Goal: Task Accomplishment & Management: Complete application form

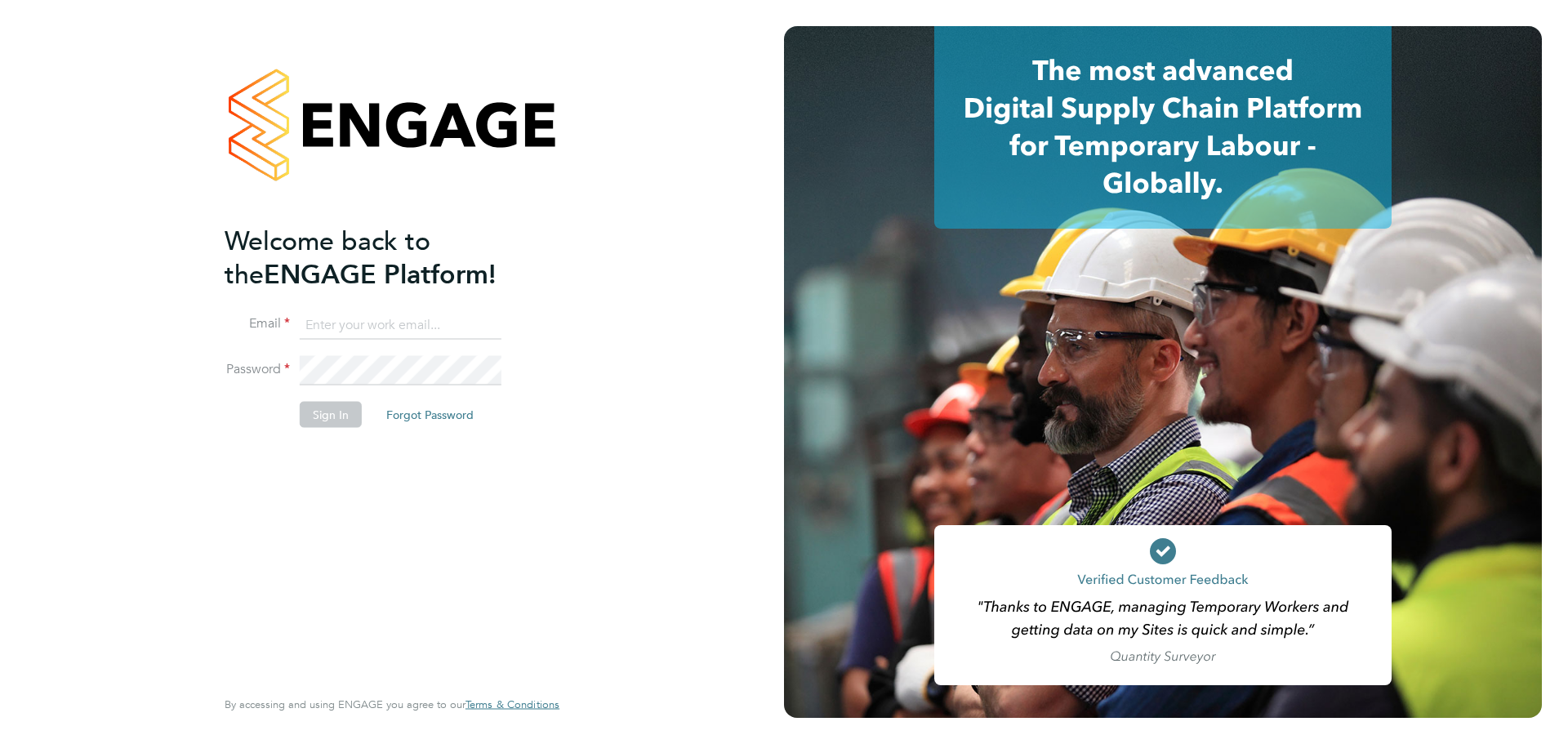
click at [374, 320] on input at bounding box center [401, 326] width 202 height 30
type input "supportuser2@engagetech.com"
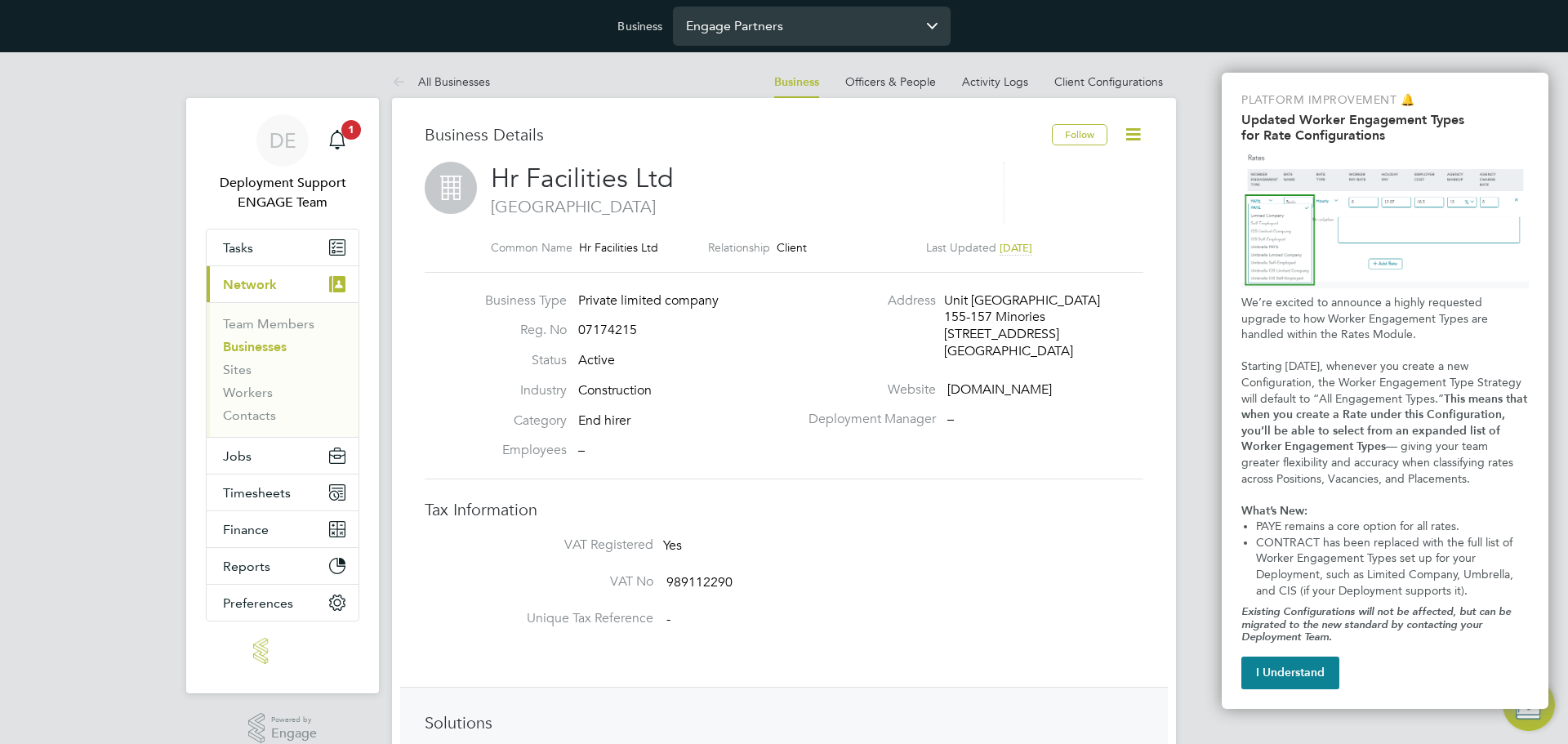
click at [745, 40] on input "Engage Partners" at bounding box center [812, 26] width 278 height 39
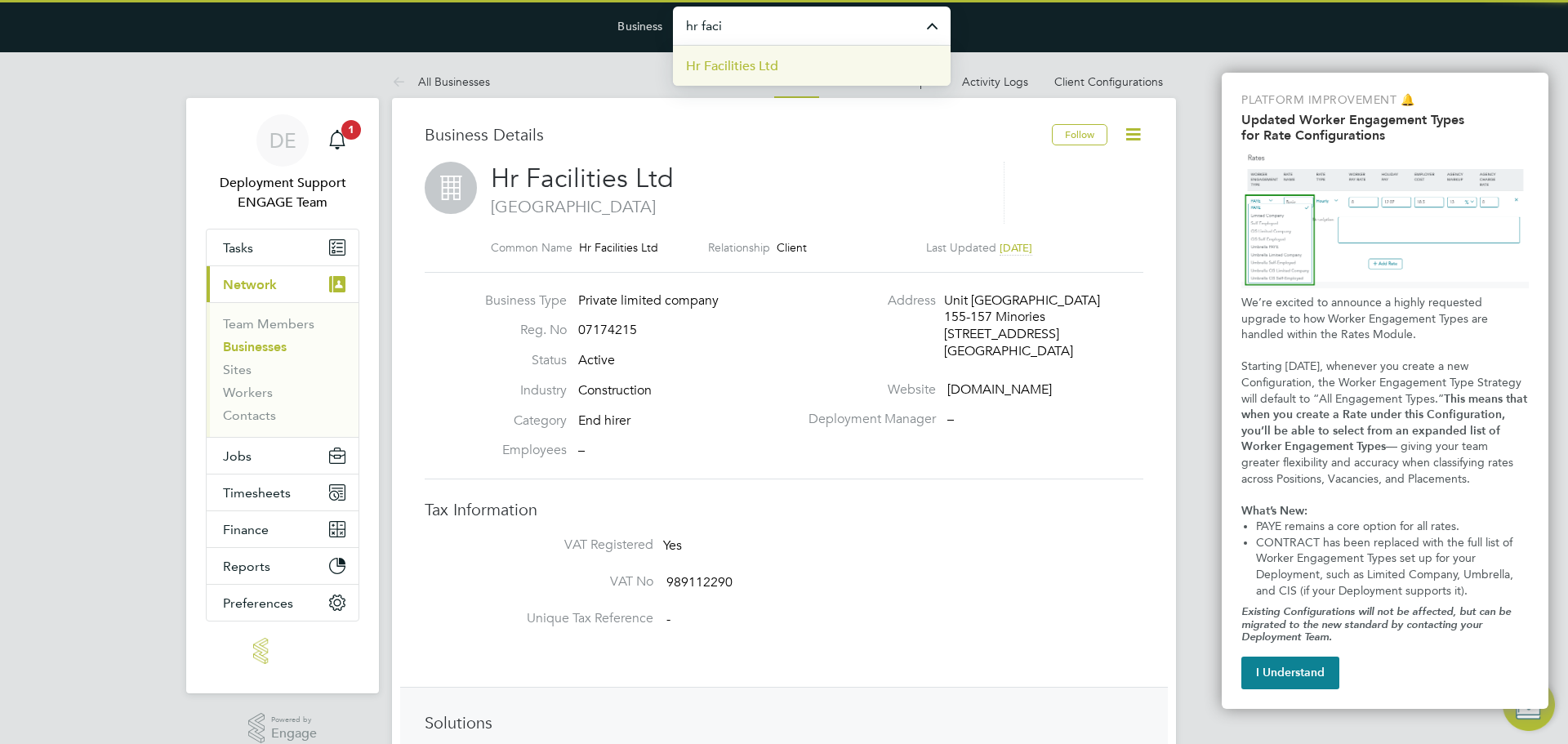
click at [752, 68] on span "Hr Facilities Ltd" at bounding box center [732, 66] width 92 height 20
type input "Hr Facilities Ltd"
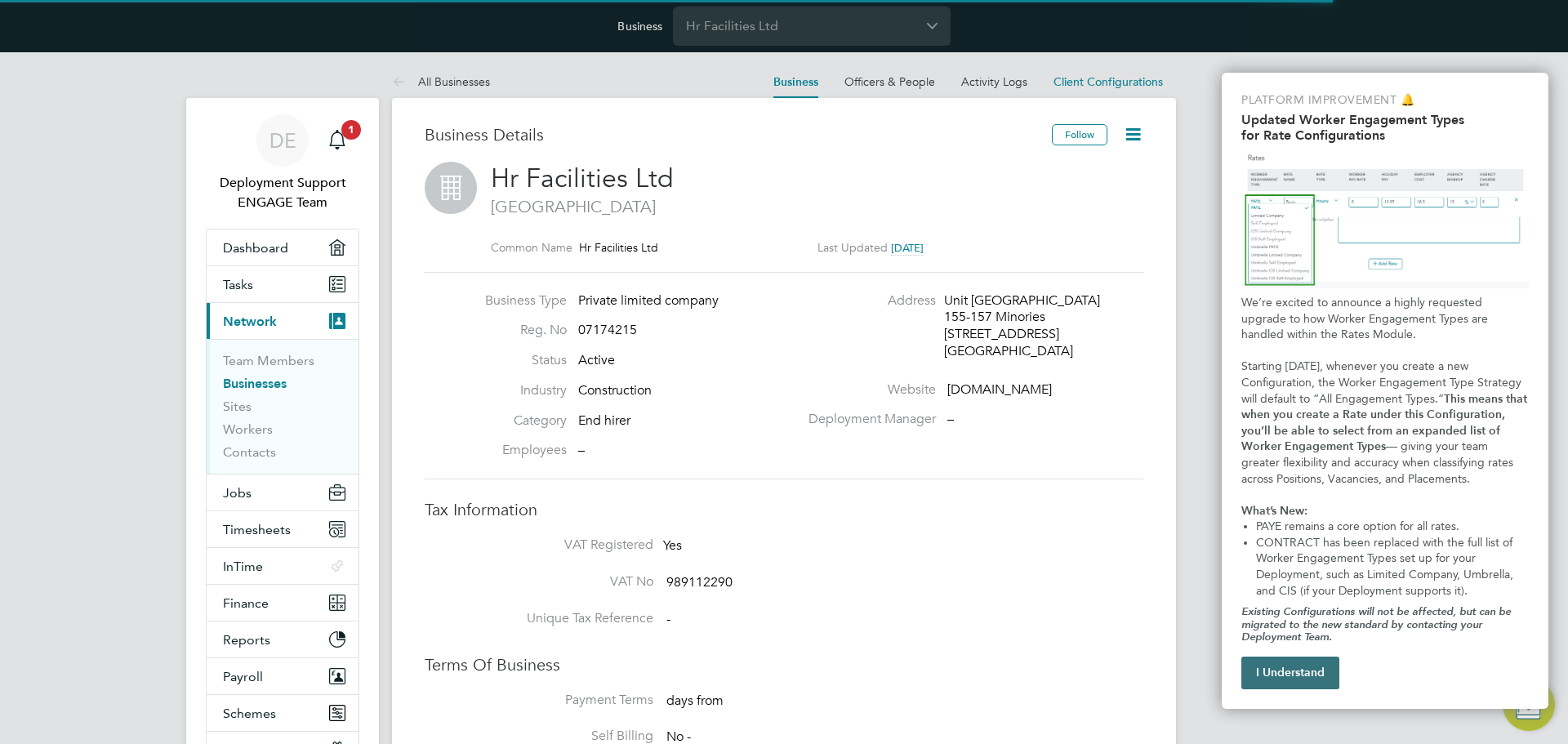
click at [1290, 689] on button "I Understand" at bounding box center [1290, 672] width 98 height 33
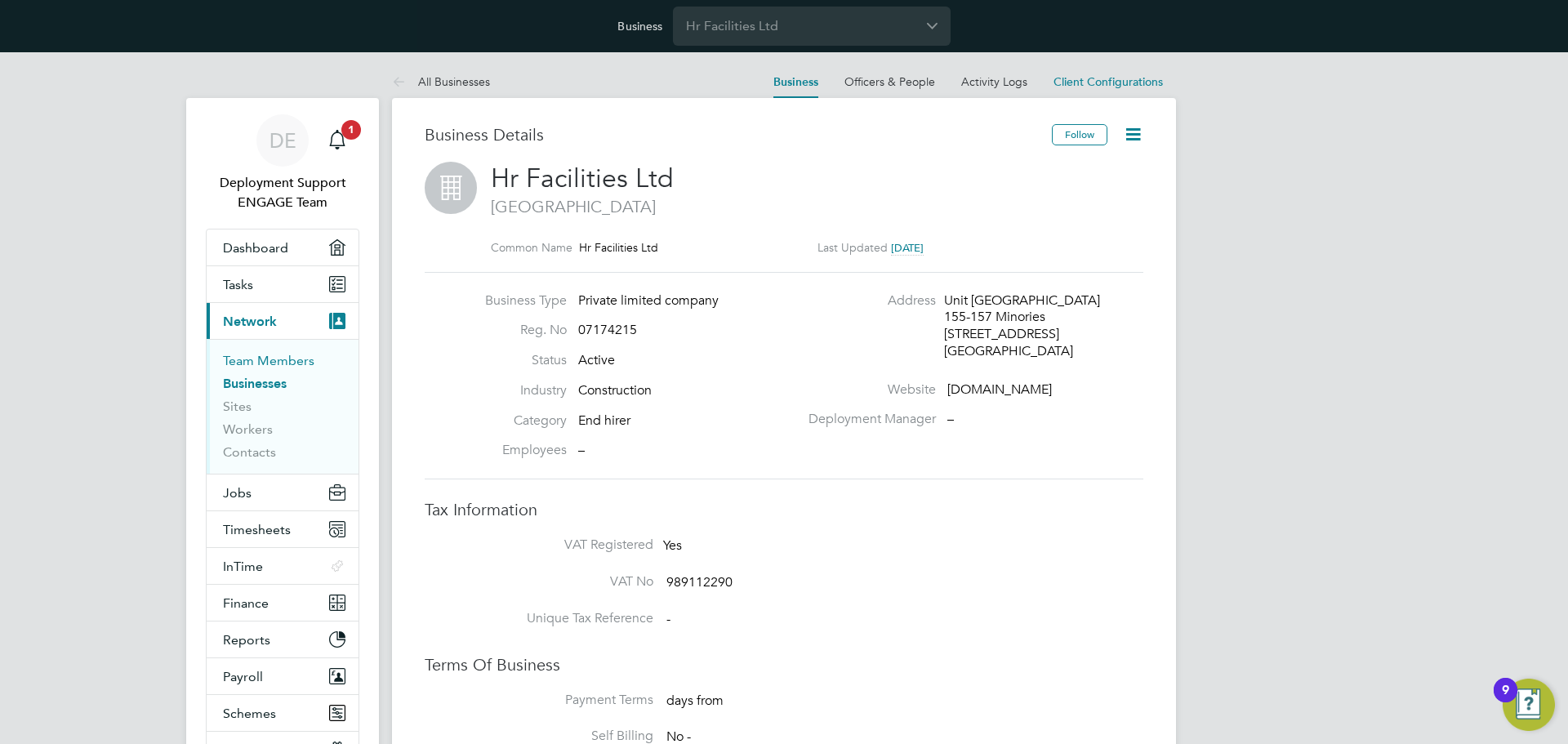
click at [282, 353] on link "Team Members" at bounding box center [268, 360] width 91 height 16
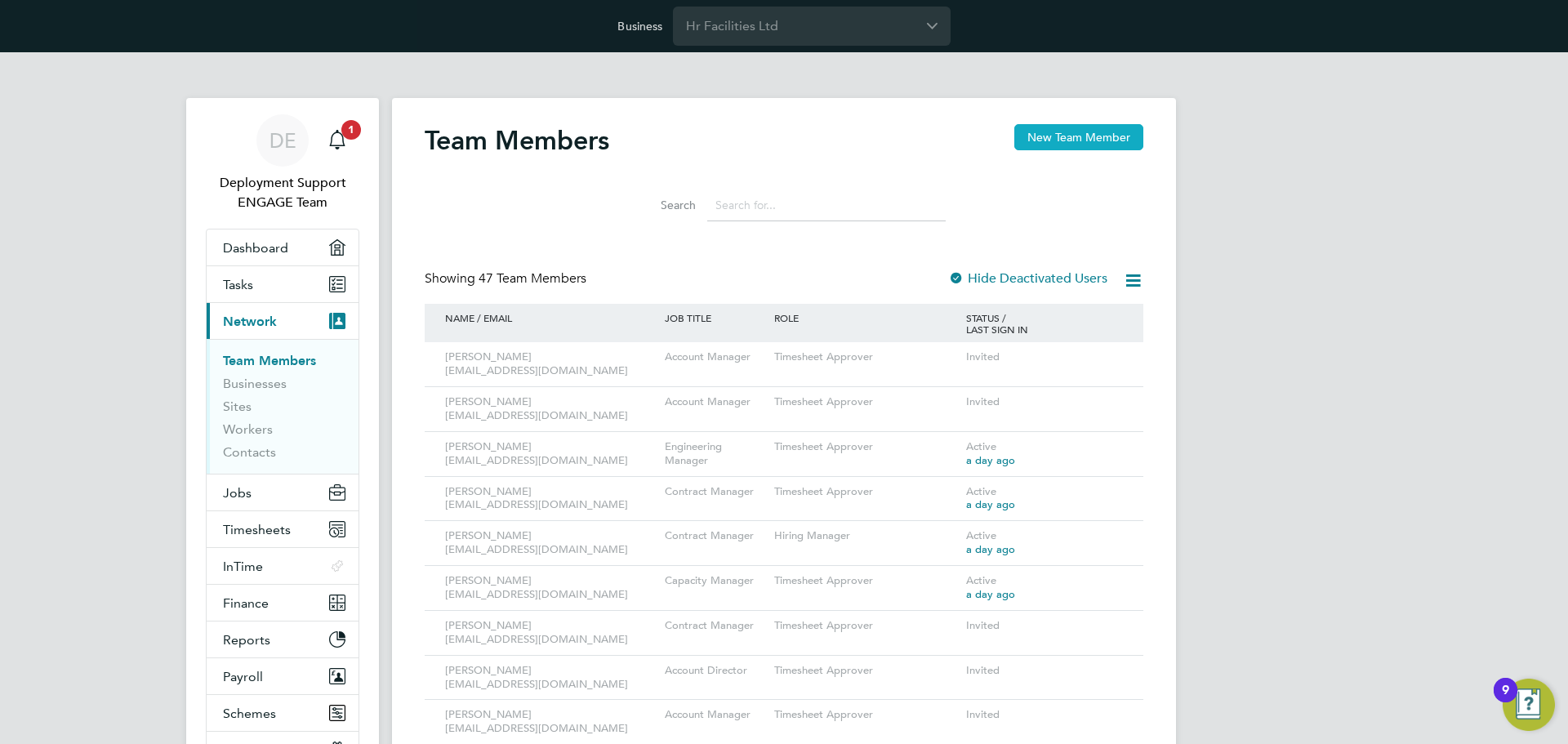
click at [1052, 137] on button "New Team Member" at bounding box center [1079, 137] width 129 height 26
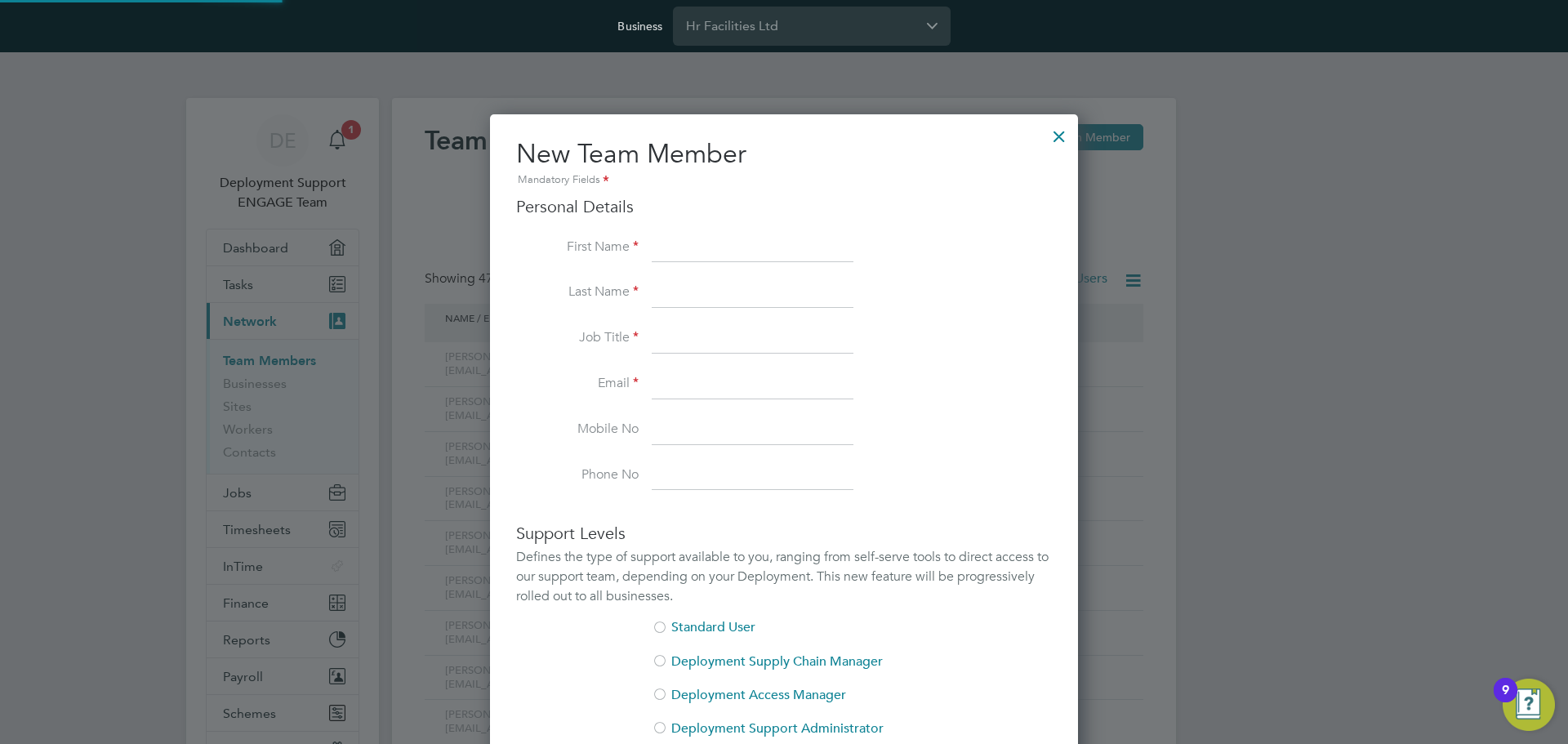
scroll to position [1039, 589]
click at [703, 266] on li "First Name" at bounding box center [783, 256] width 536 height 46
click at [709, 244] on input at bounding box center [752, 248] width 202 height 30
paste input "Dani"
type input "Dani"
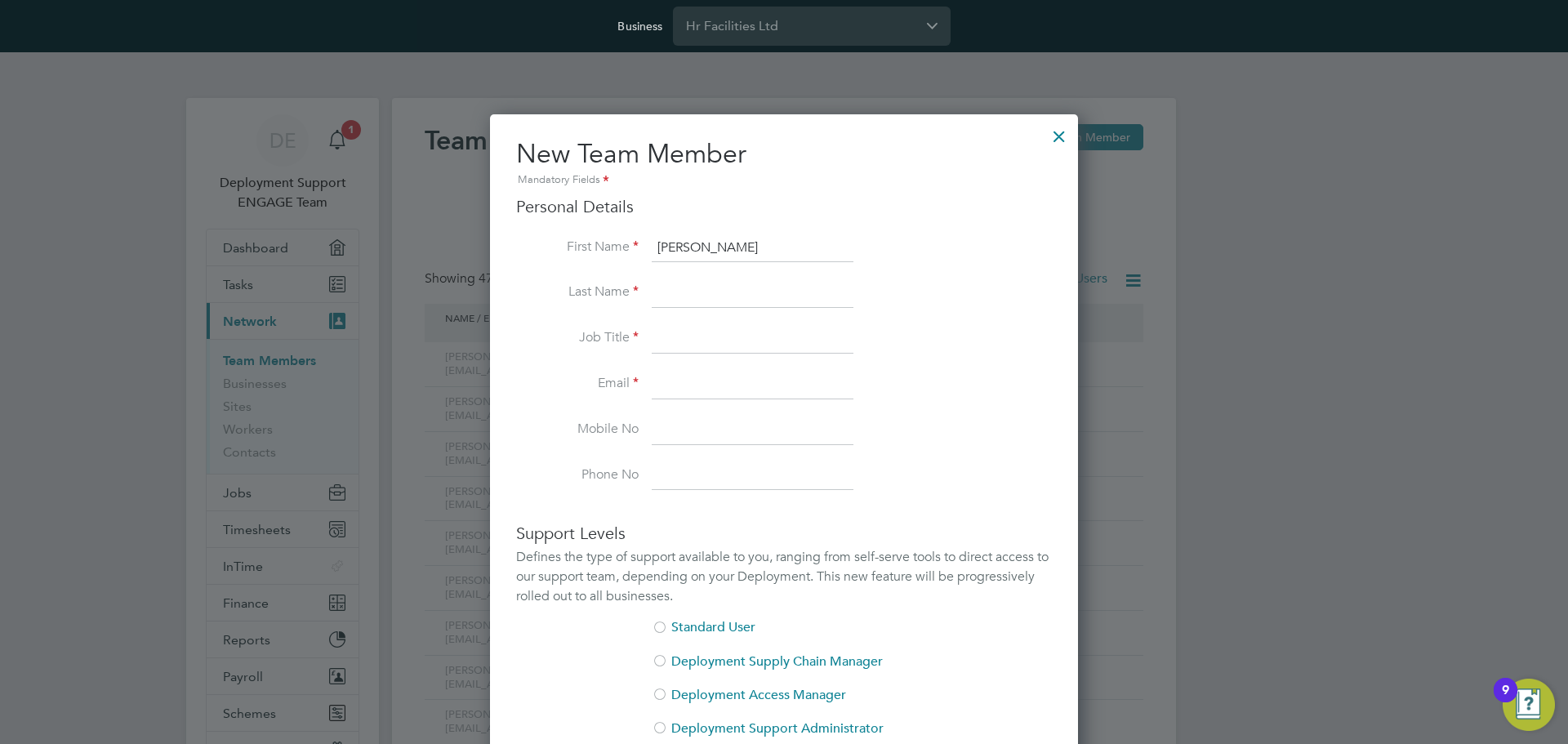
drag, startPoint x: 598, startPoint y: 268, endPoint x: 637, endPoint y: 284, distance: 42.2
click at [598, 268] on li "First Name Dani" at bounding box center [783, 256] width 536 height 46
click at [720, 300] on input at bounding box center [752, 293] width 202 height 30
paste input "Pechey"
type input "Pechey"
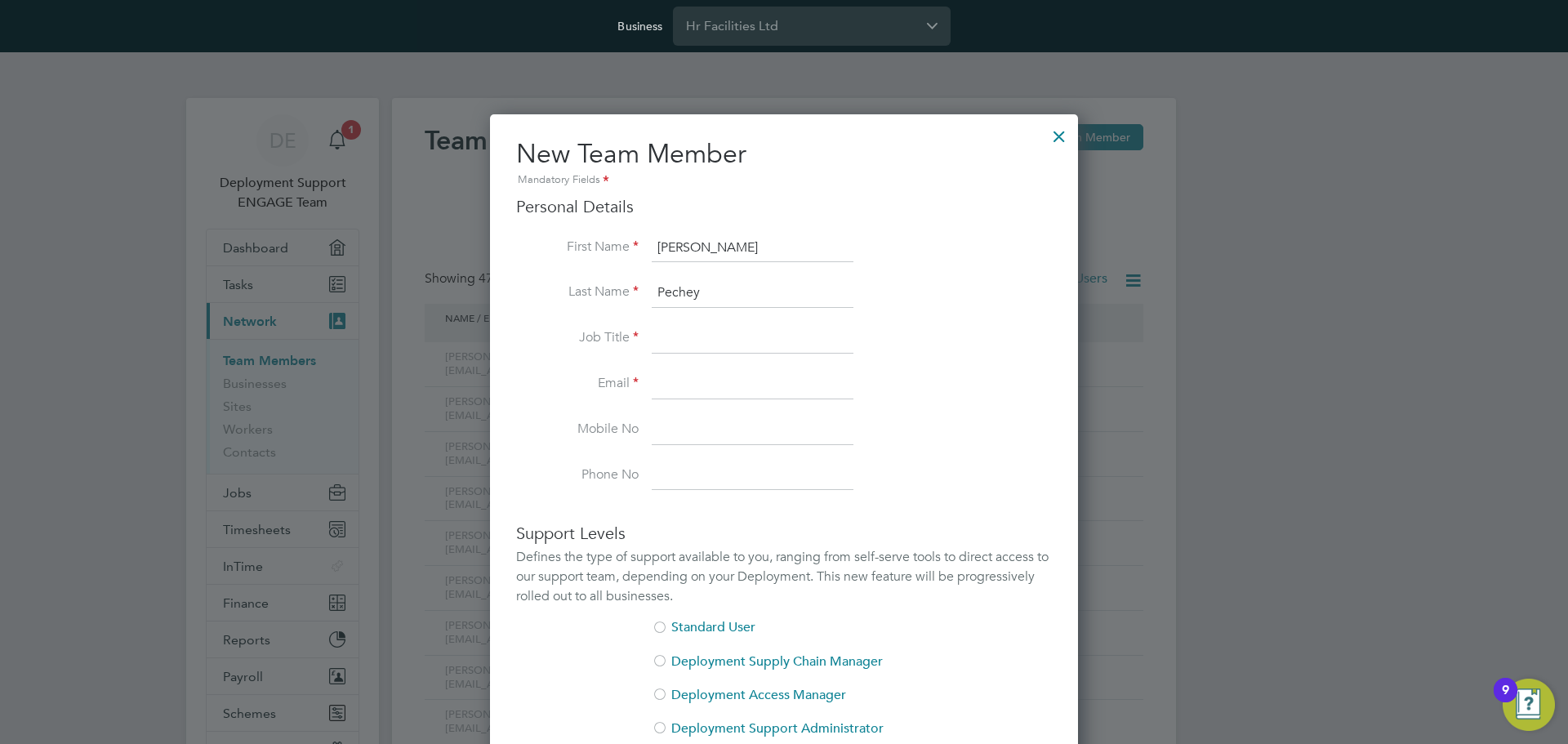
click at [592, 308] on li "Last Name Pechey" at bounding box center [783, 301] width 536 height 46
click at [728, 356] on li "Job Title" at bounding box center [783, 347] width 536 height 46
click at [731, 344] on input at bounding box center [752, 339] width 202 height 30
paste input "Contract Manager"
type input "Contract Manager"
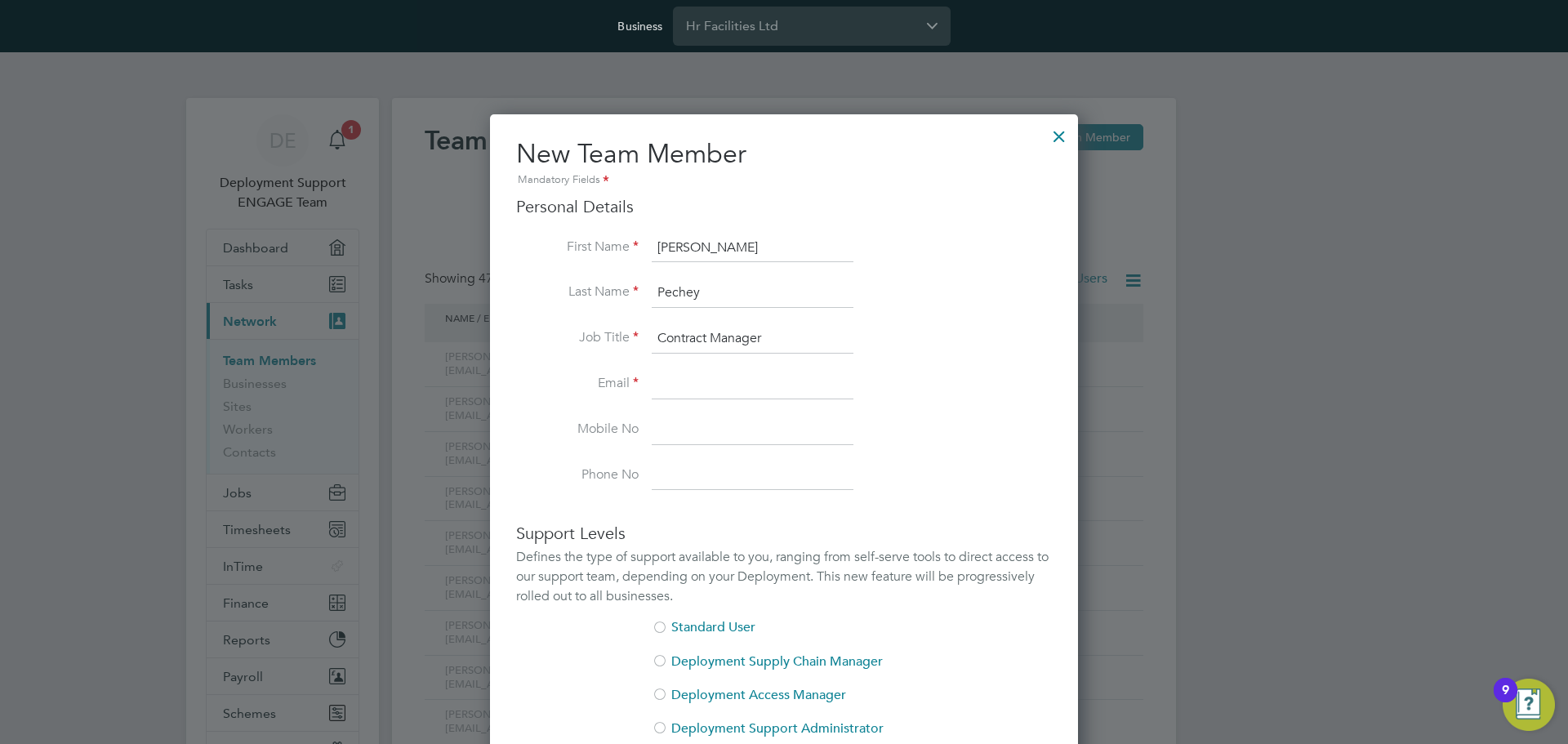
click at [713, 385] on input at bounding box center [752, 385] width 202 height 30
paste input "dpechey@smartmanagedsolutions.com"
type input "dpechey@smartmanagedsolutions.com"
click at [961, 289] on li "Last Name Pechey" at bounding box center [783, 301] width 536 height 46
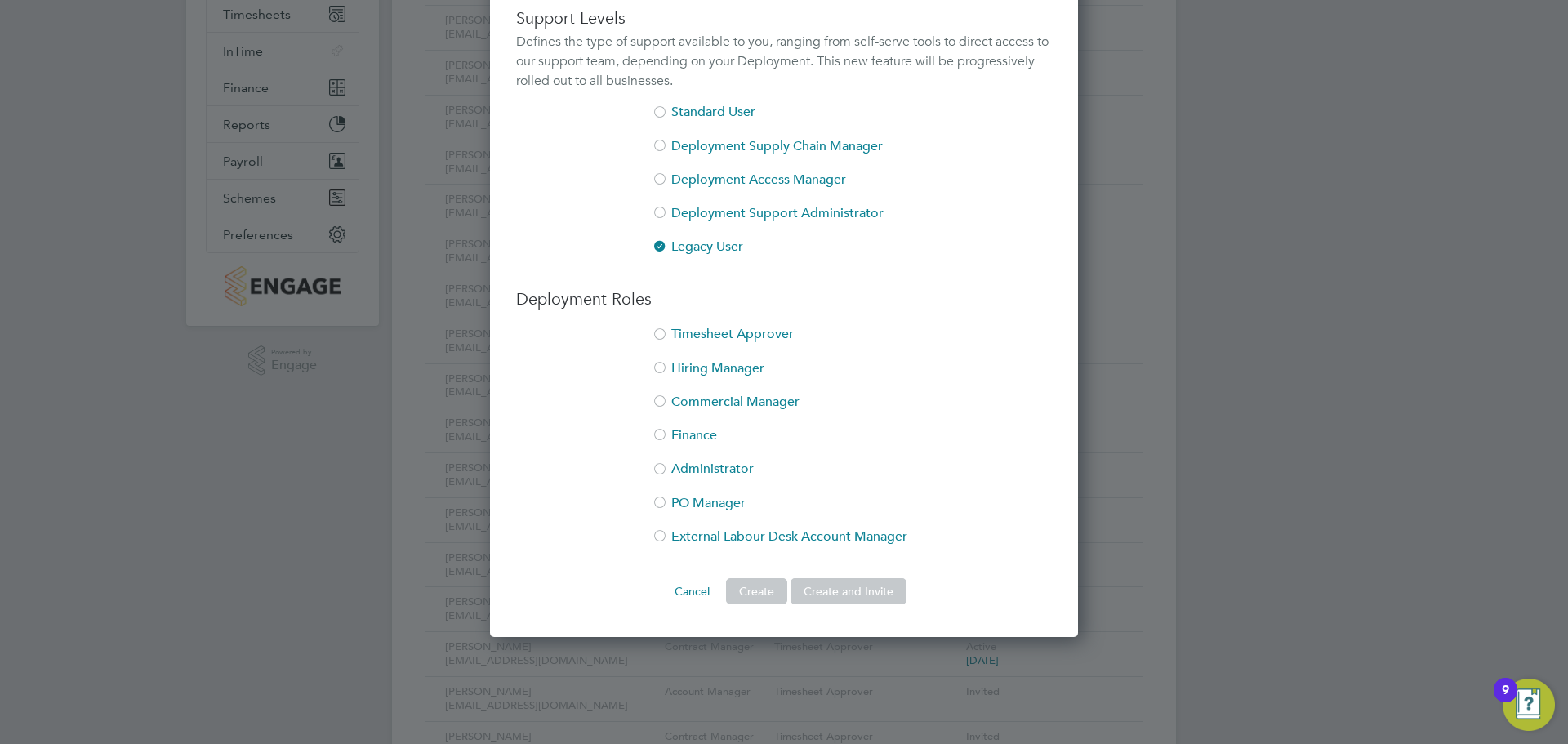
scroll to position [572, 0]
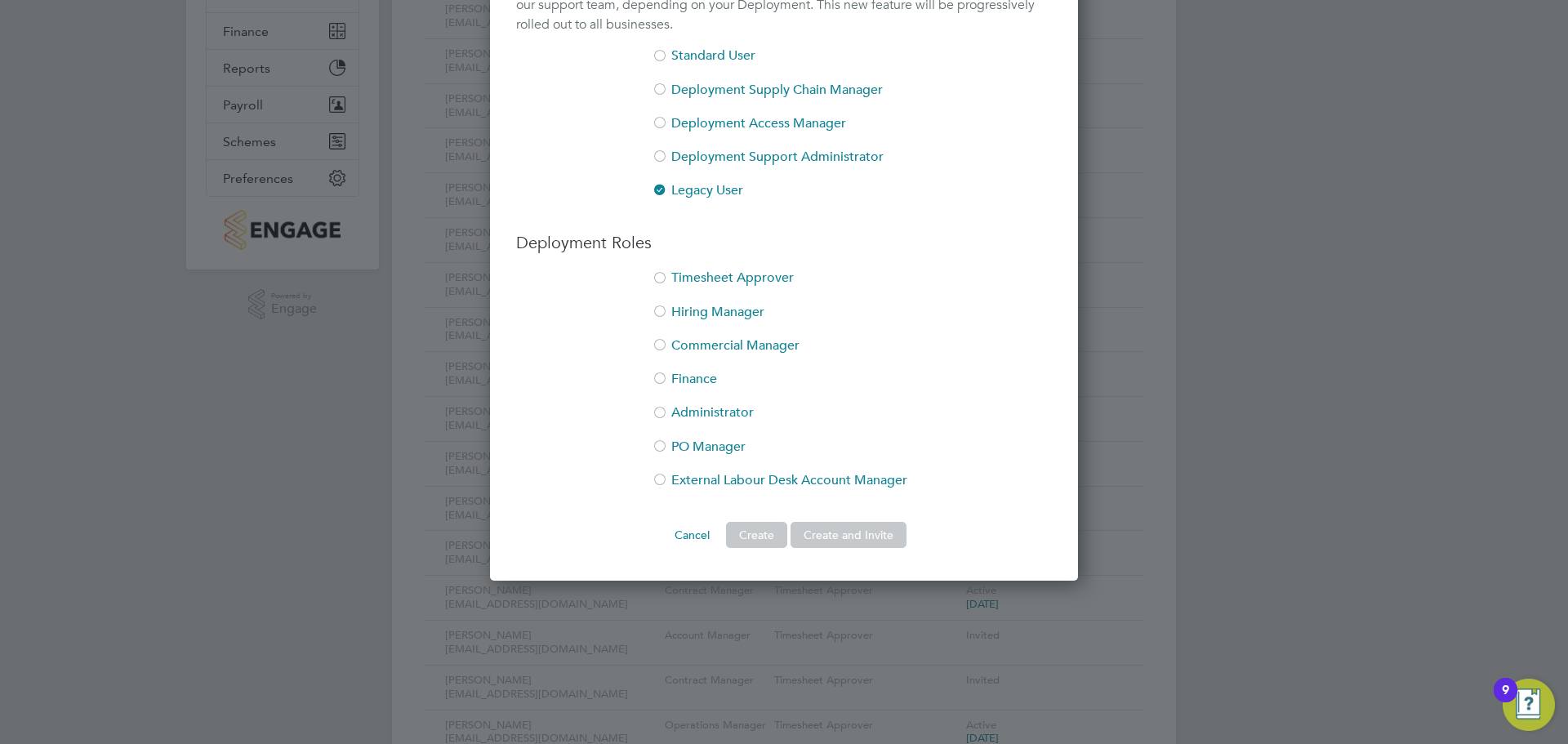
click at [698, 276] on li "Timesheet Approver" at bounding box center [783, 286] width 536 height 34
click at [851, 534] on button "Create and Invite" at bounding box center [848, 534] width 116 height 26
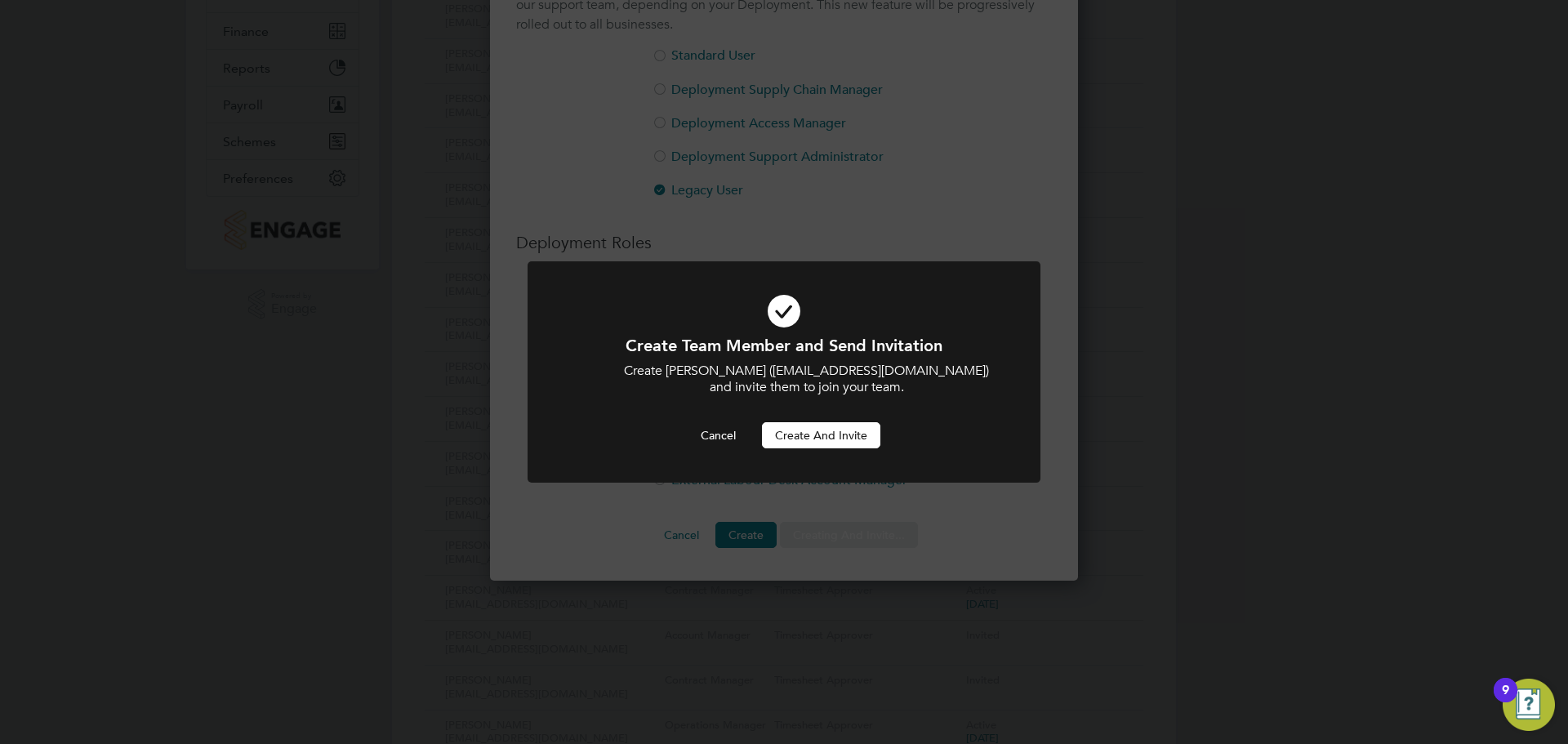
click at [838, 446] on button "Create and invite" at bounding box center [822, 435] width 119 height 26
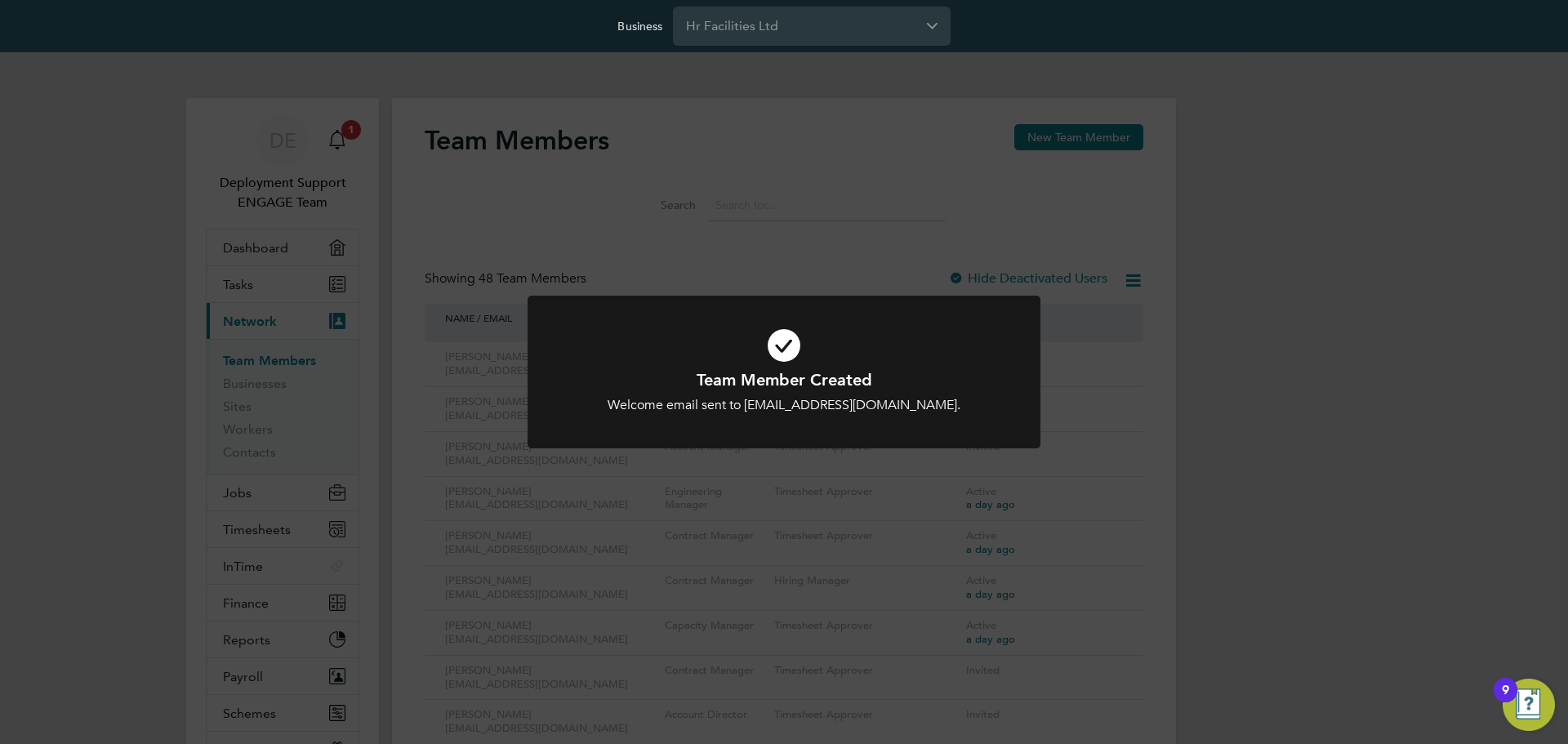
click at [749, 130] on div "Team Member Created Welcome email sent to dpechey@smartmanagedsolutions.com. Ca…" at bounding box center [784, 372] width 1568 height 744
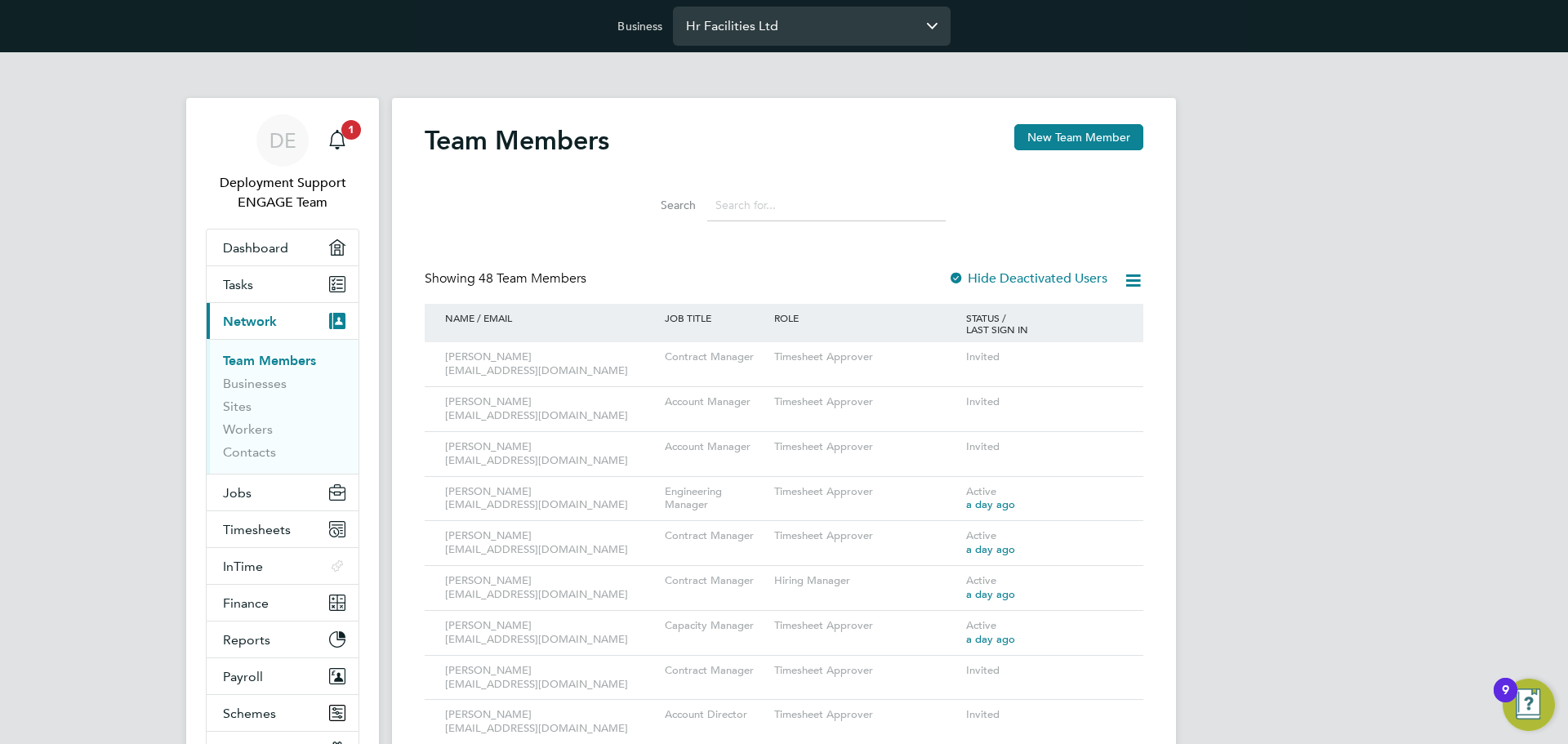
click at [728, 29] on input "Hr Facilities Ltd" at bounding box center [812, 26] width 278 height 39
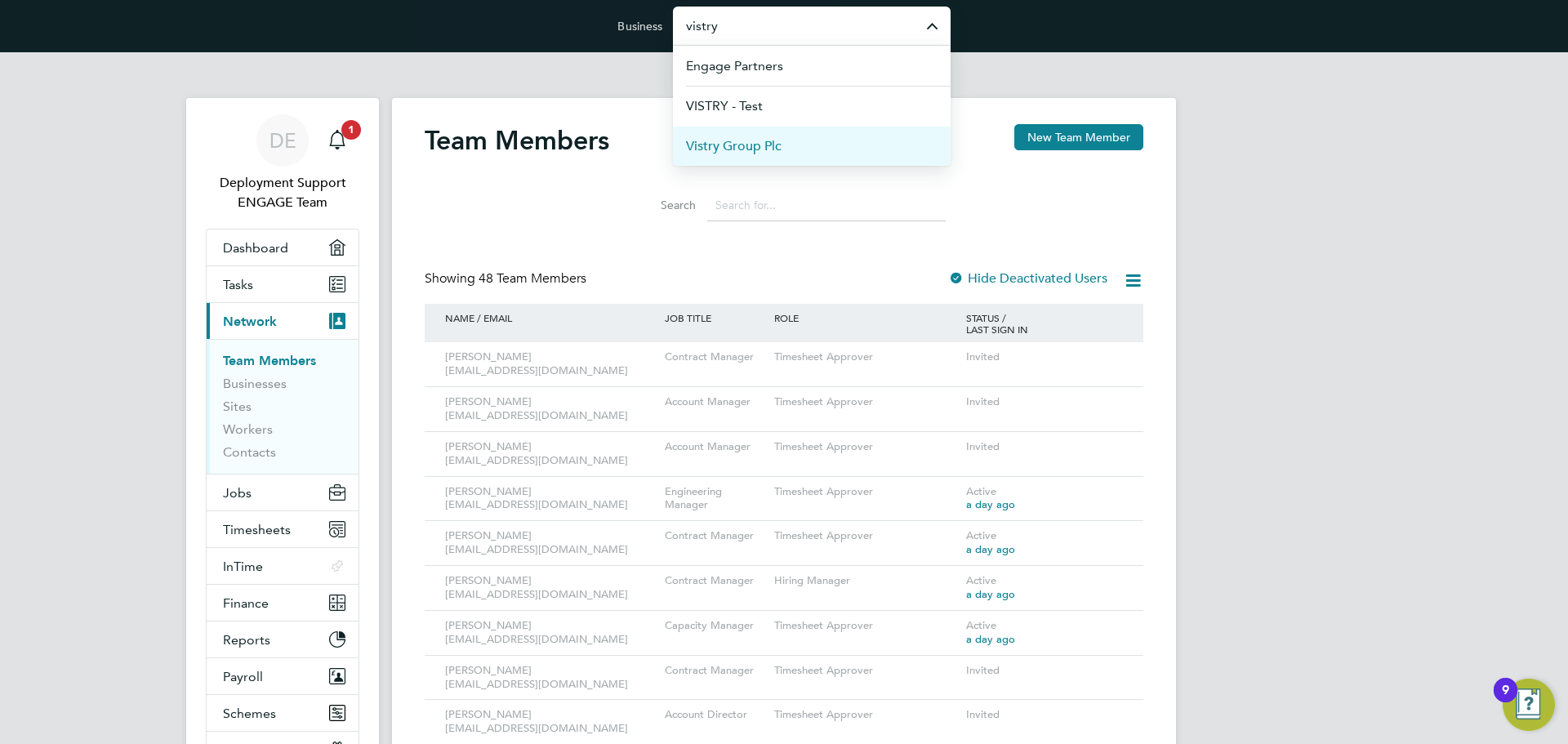
click at [797, 141] on li "Vistry Group Plc" at bounding box center [812, 145] width 278 height 40
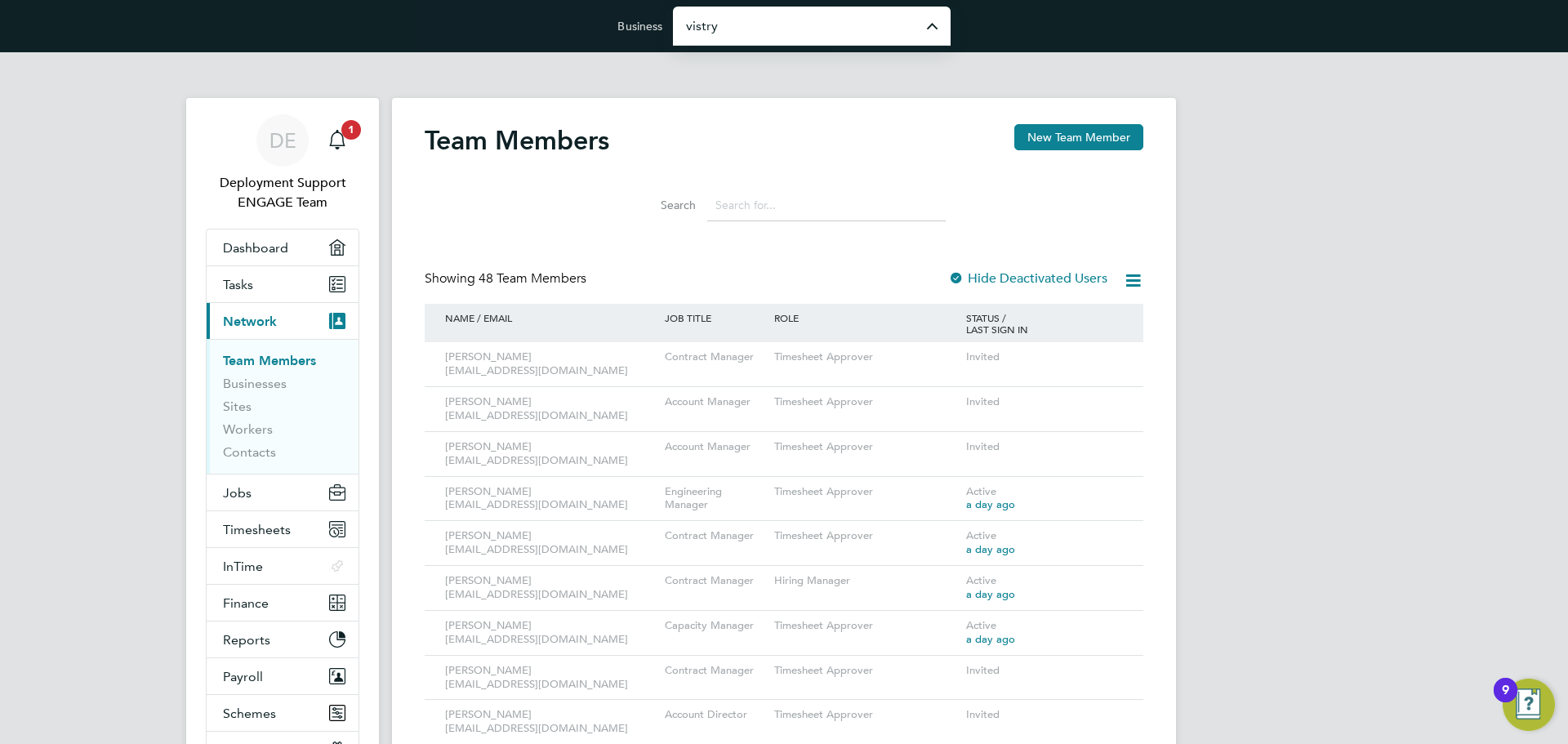
type input "Vistry Group Plc"
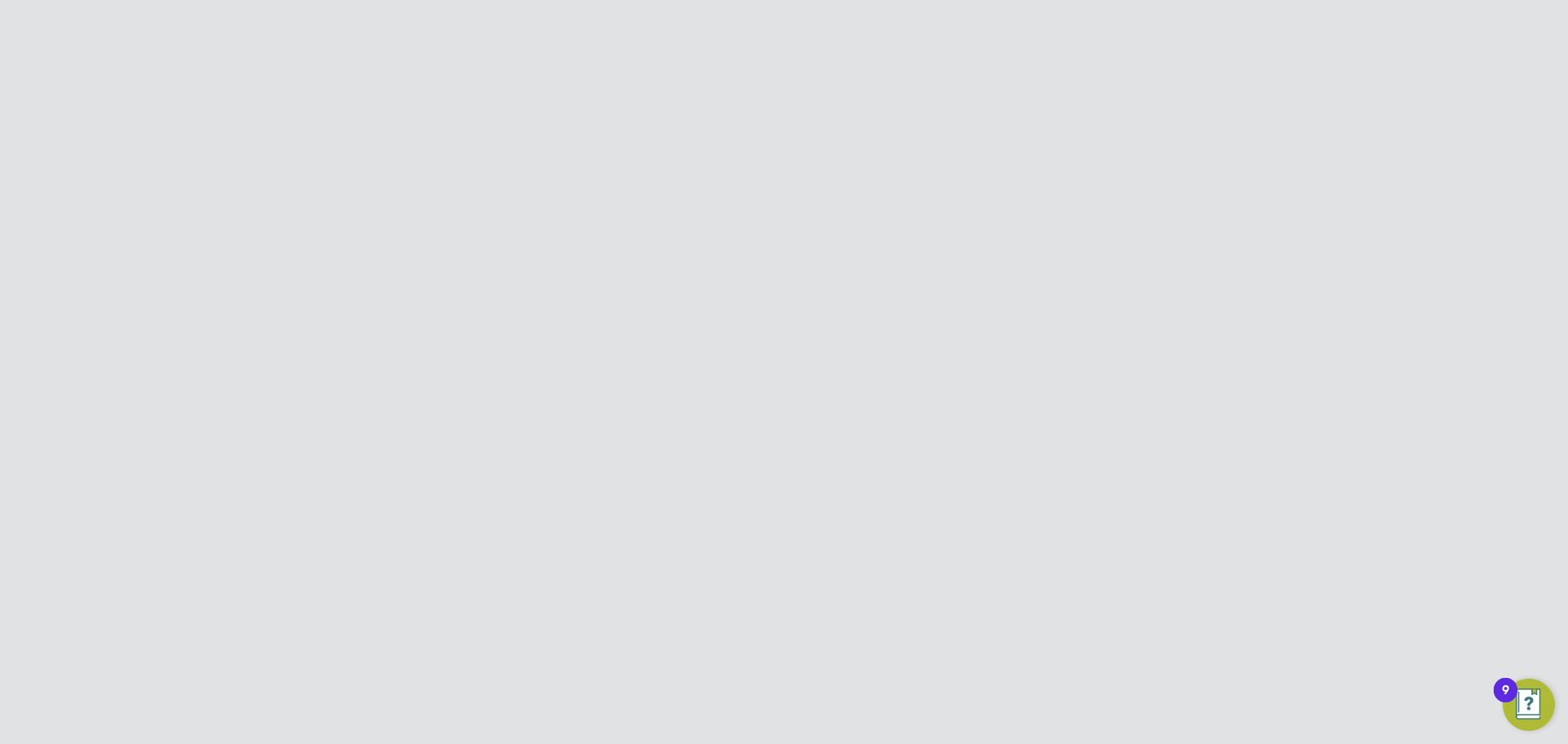
click at [1076, 141] on button "New Team Member" at bounding box center [1079, 137] width 129 height 26
click at [667, 231] on div "Personal Details First Name Last Name Job Title Email Mobile No Phone No" at bounding box center [783, 343] width 536 height 295
click at [670, 240] on input at bounding box center [752, 248] width 202 height 30
paste input "[PERSON_NAME]"
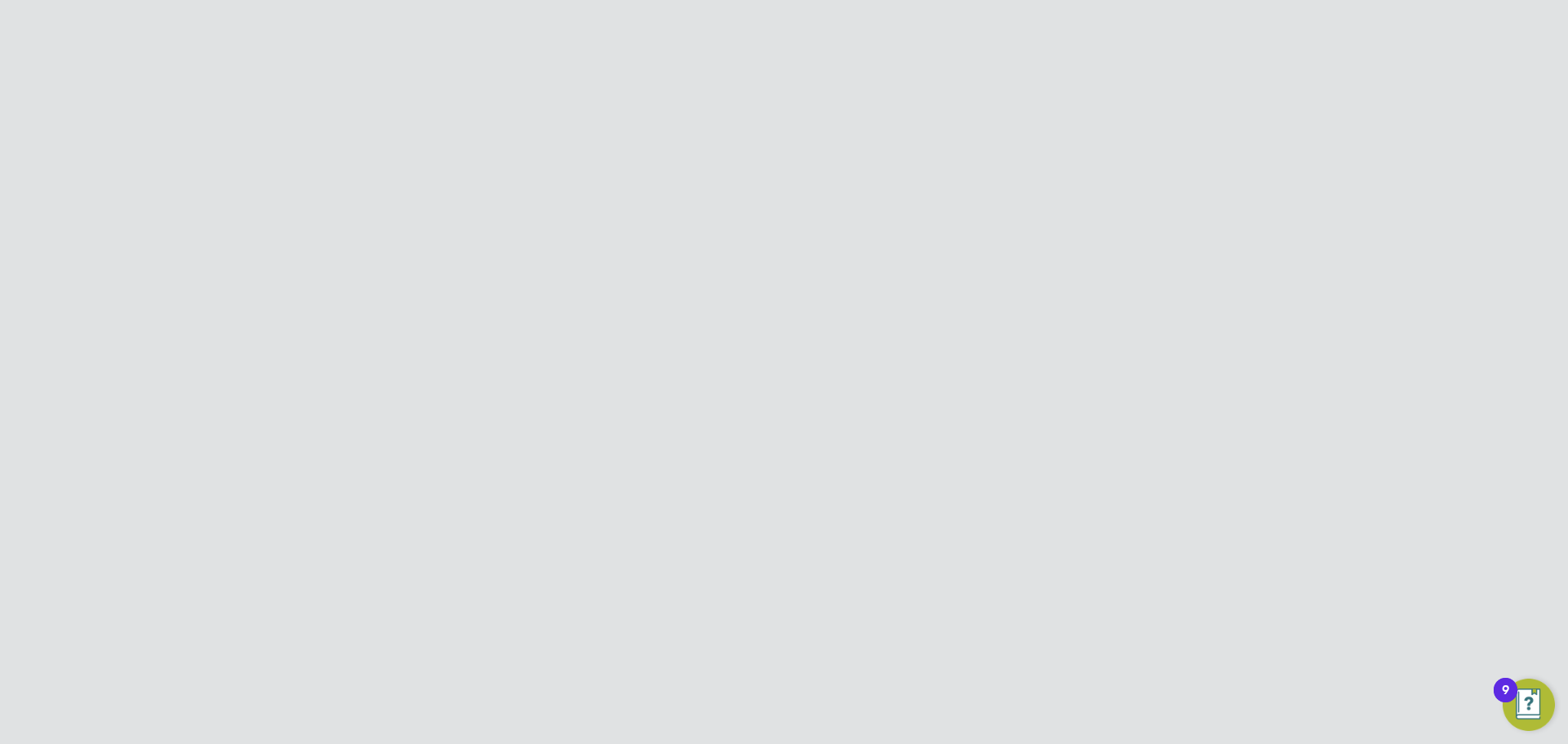
type input "[PERSON_NAME]"
drag, startPoint x: 558, startPoint y: 289, endPoint x: 581, endPoint y: 291, distance: 23.1
click at [558, 289] on label "Last Name" at bounding box center [577, 291] width 123 height 17
click at [745, 311] on li "Last Name" at bounding box center [783, 301] width 536 height 46
click at [745, 297] on input at bounding box center [752, 293] width 202 height 30
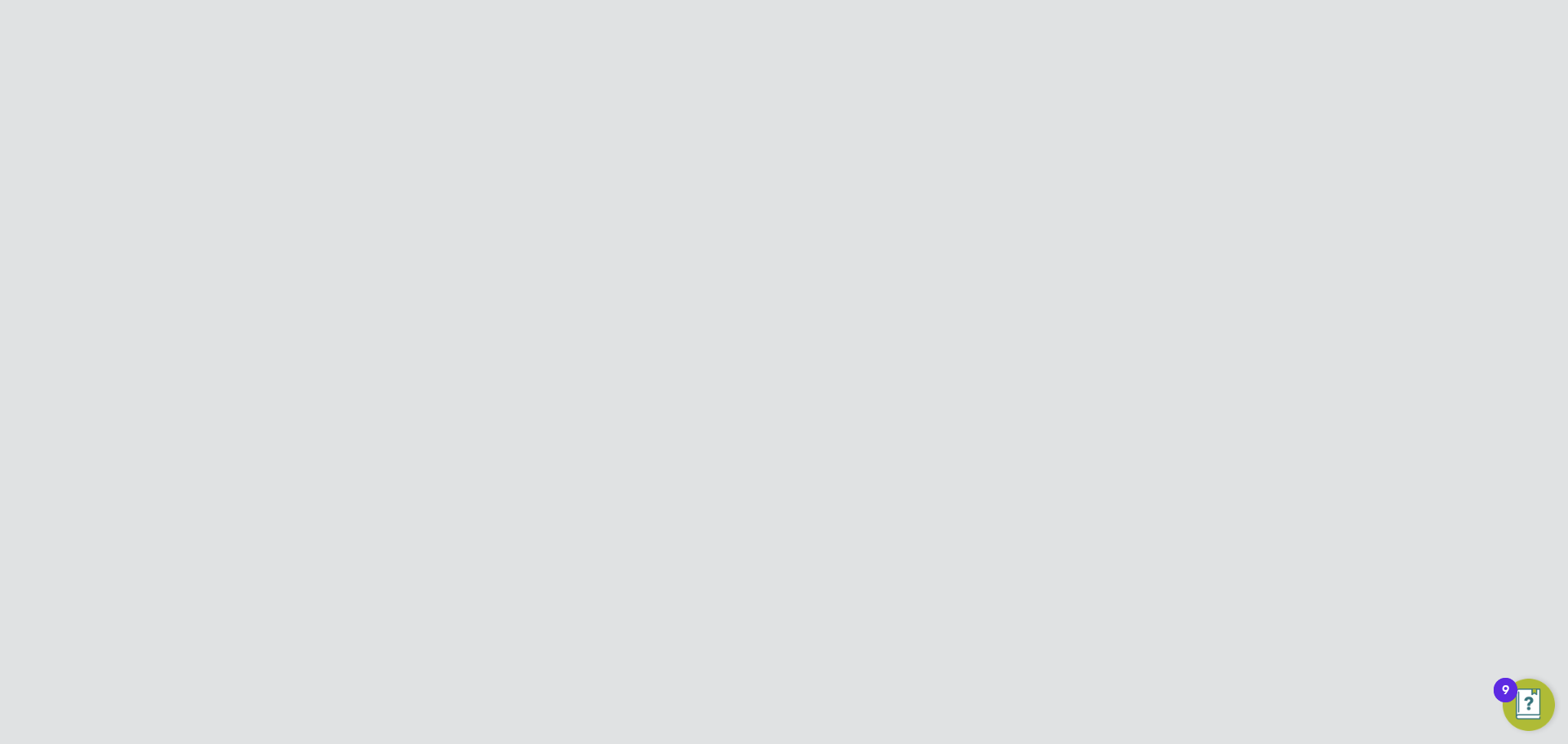
paste input "[PERSON_NAME]"
type input "[PERSON_NAME]"
click at [607, 323] on li "Last Name [PERSON_NAME]" at bounding box center [783, 301] width 536 height 46
click at [689, 346] on input at bounding box center [752, 339] width 202 height 30
paste input "Quantity Surveyor"
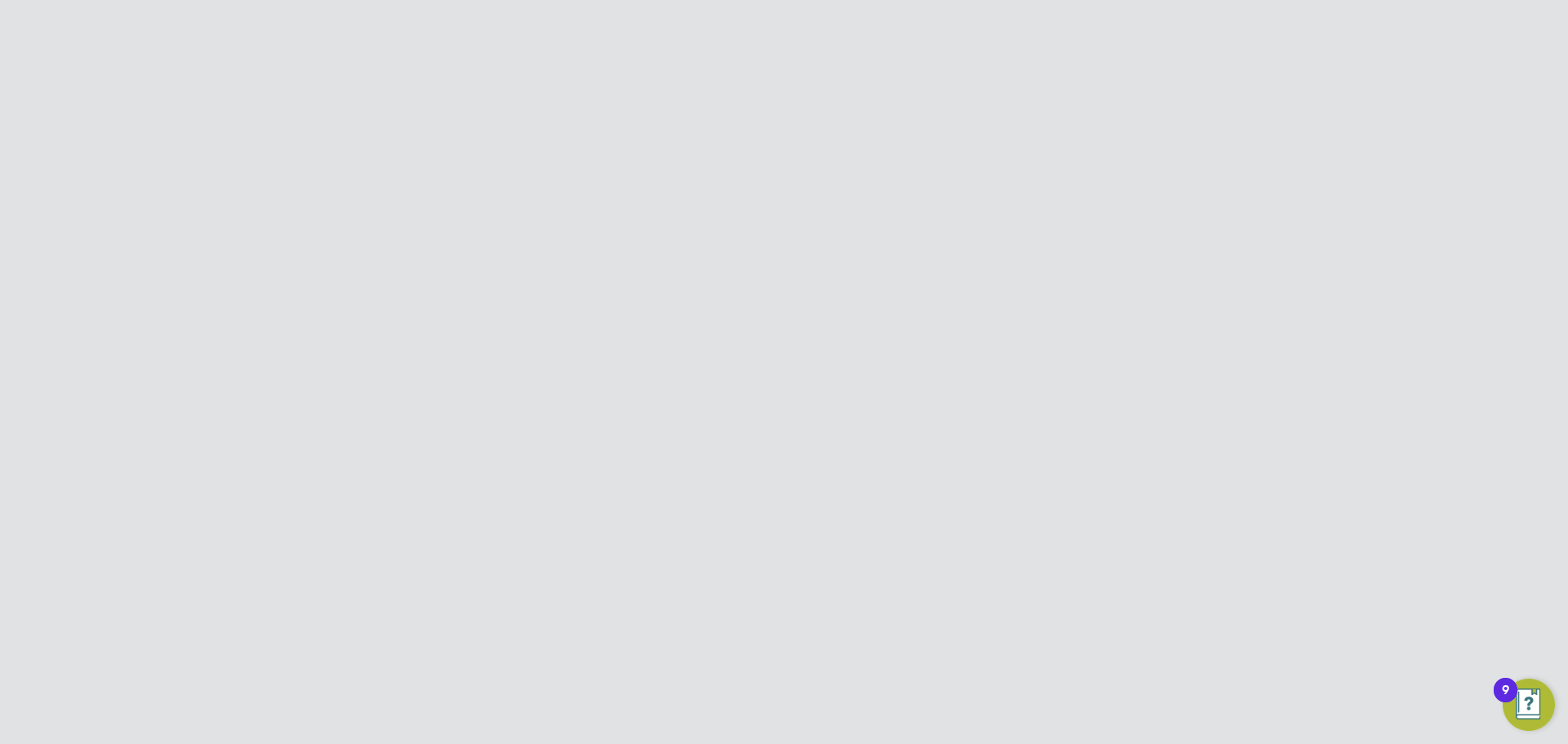
type input "Quantity Surveyor"
click at [731, 399] on li "Email" at bounding box center [783, 393] width 536 height 46
click at [738, 386] on input at bounding box center [752, 385] width 202 height 30
paste input "[PERSON_NAME][EMAIL_ADDRESS][PERSON_NAME][DOMAIN_NAME]"
type input "[PERSON_NAME][EMAIL_ADDRESS][PERSON_NAME][DOMAIN_NAME]"
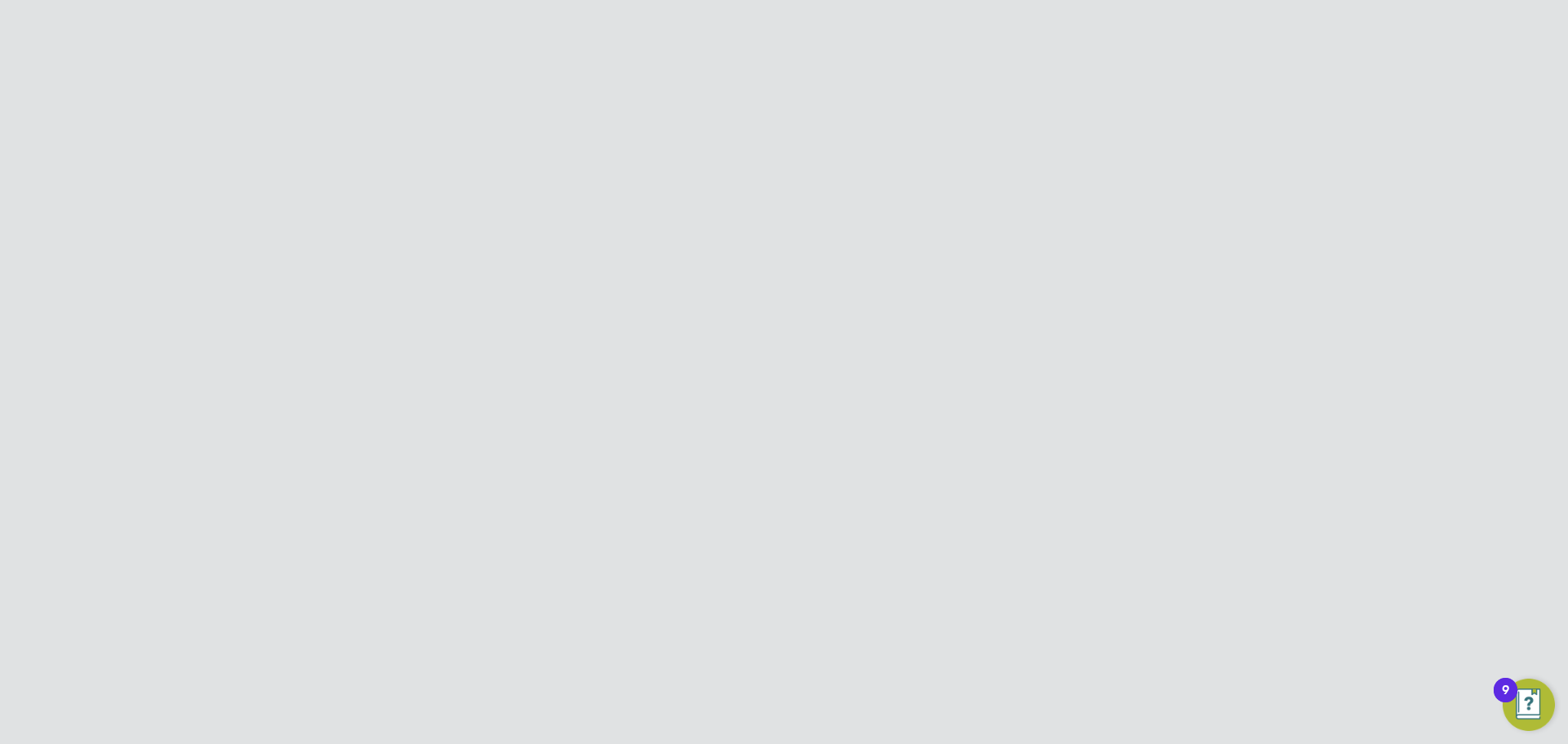
click at [950, 342] on li "Job Title Quantity Surveyor" at bounding box center [783, 347] width 536 height 46
click at [802, 427] on li "Commercial Manager" at bounding box center [783, 435] width 536 height 34
click at [868, 573] on button "Create and Invite" at bounding box center [848, 583] width 116 height 26
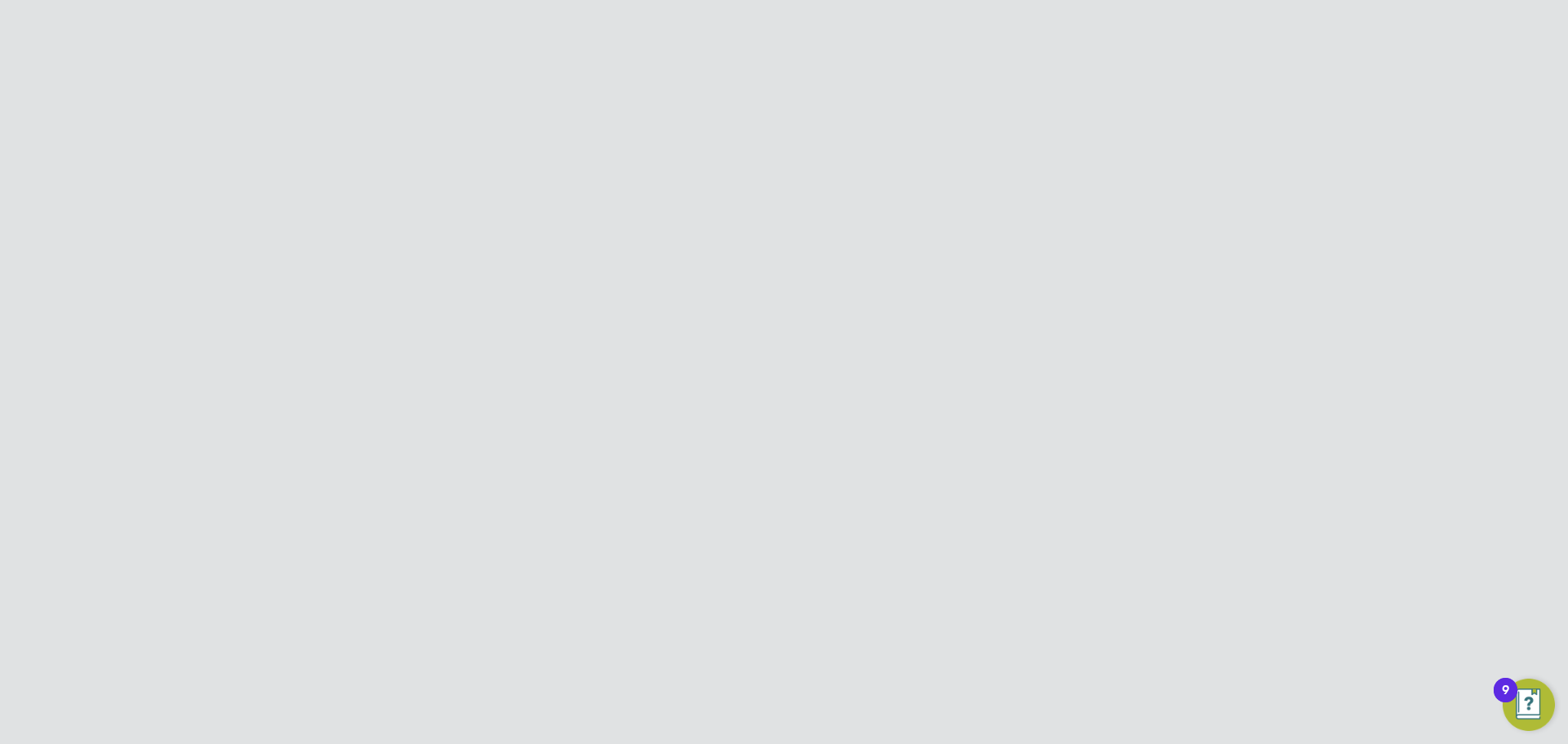
click at [833, 439] on button "Create and invite" at bounding box center [822, 452] width 119 height 26
click at [811, 283] on div "Team Member Created Welcome email sent to [PERSON_NAME][EMAIL_ADDRESS][PERSON_N…" at bounding box center [784, 372] width 1568 height 744
click at [1114, 136] on div "Team Member Created Welcome email sent to [PERSON_NAME][EMAIL_ADDRESS][PERSON_N…" at bounding box center [784, 372] width 1568 height 744
click at [1071, 146] on button "New Team Member" at bounding box center [1079, 137] width 129 height 26
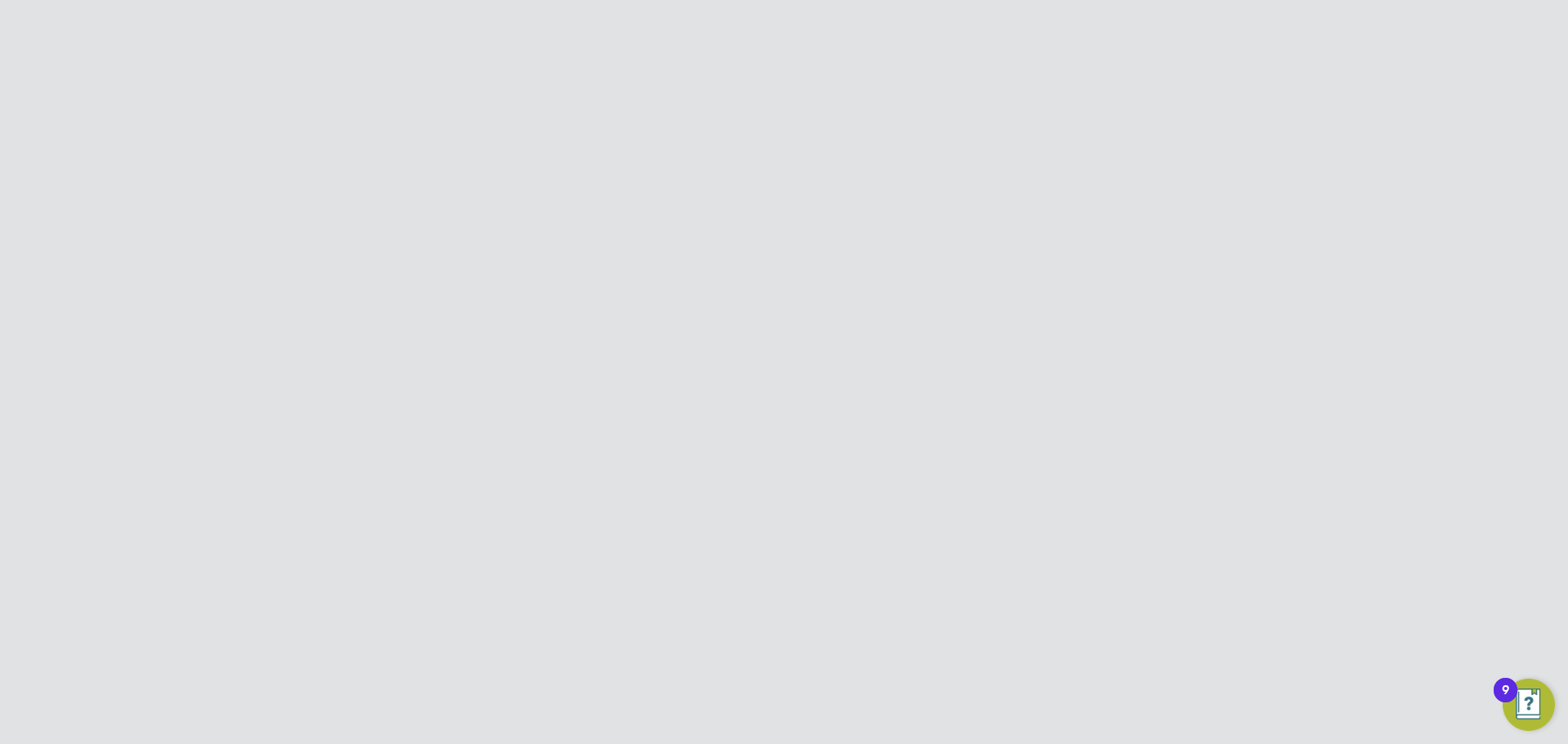
click at [676, 241] on input at bounding box center [752, 248] width 202 height 30
paste input "[PERSON_NAME]"
type input "[PERSON_NAME]"
drag, startPoint x: 763, startPoint y: 360, endPoint x: 701, endPoint y: 298, distance: 87.7
click at [763, 360] on li "Job Title" at bounding box center [783, 347] width 536 height 46
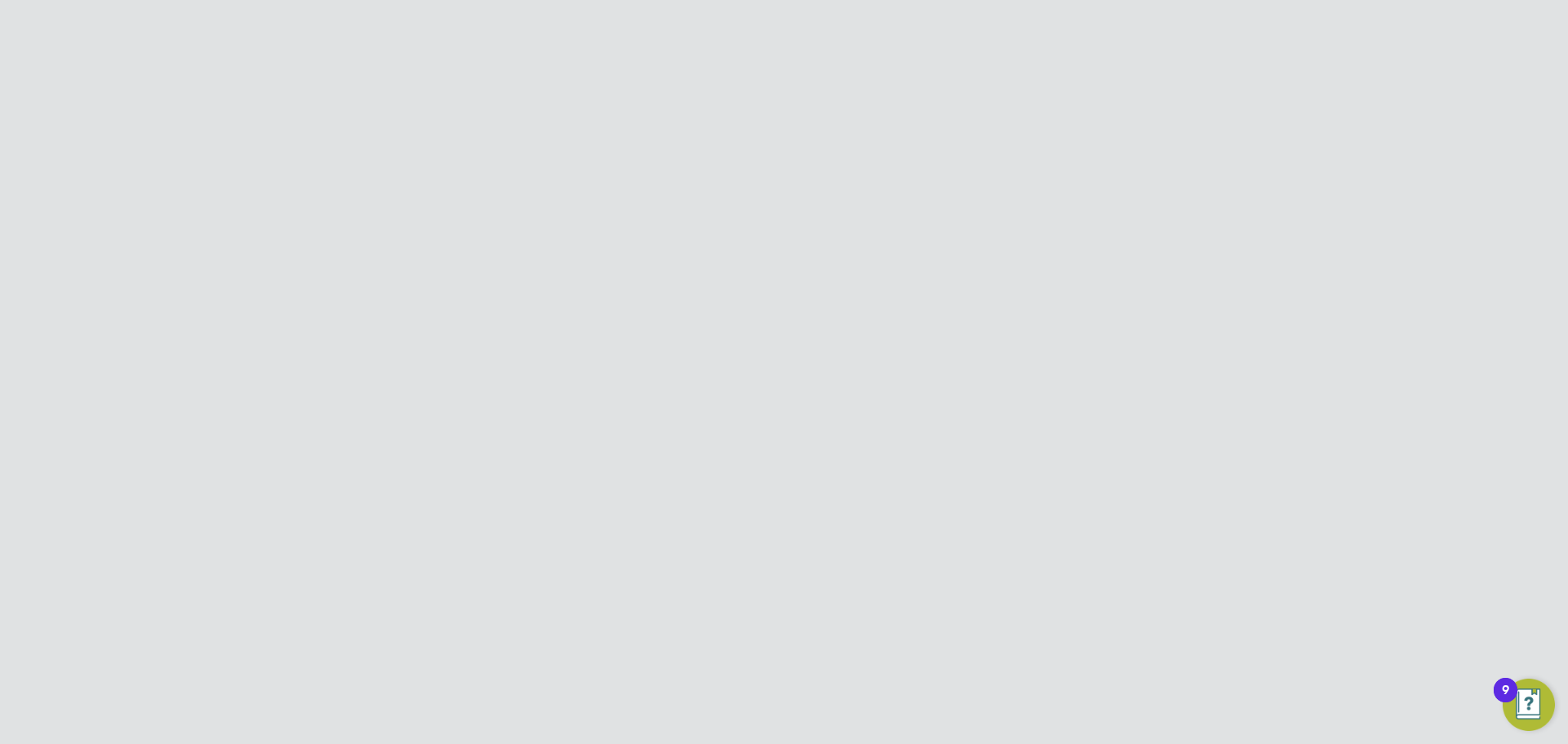
click at [694, 295] on input at bounding box center [752, 293] width 202 height 30
paste input "[PERSON_NAME]"
type input "[PERSON_NAME]"
click at [589, 341] on label "Job Title" at bounding box center [577, 337] width 123 height 17
click at [720, 346] on input at bounding box center [752, 339] width 202 height 30
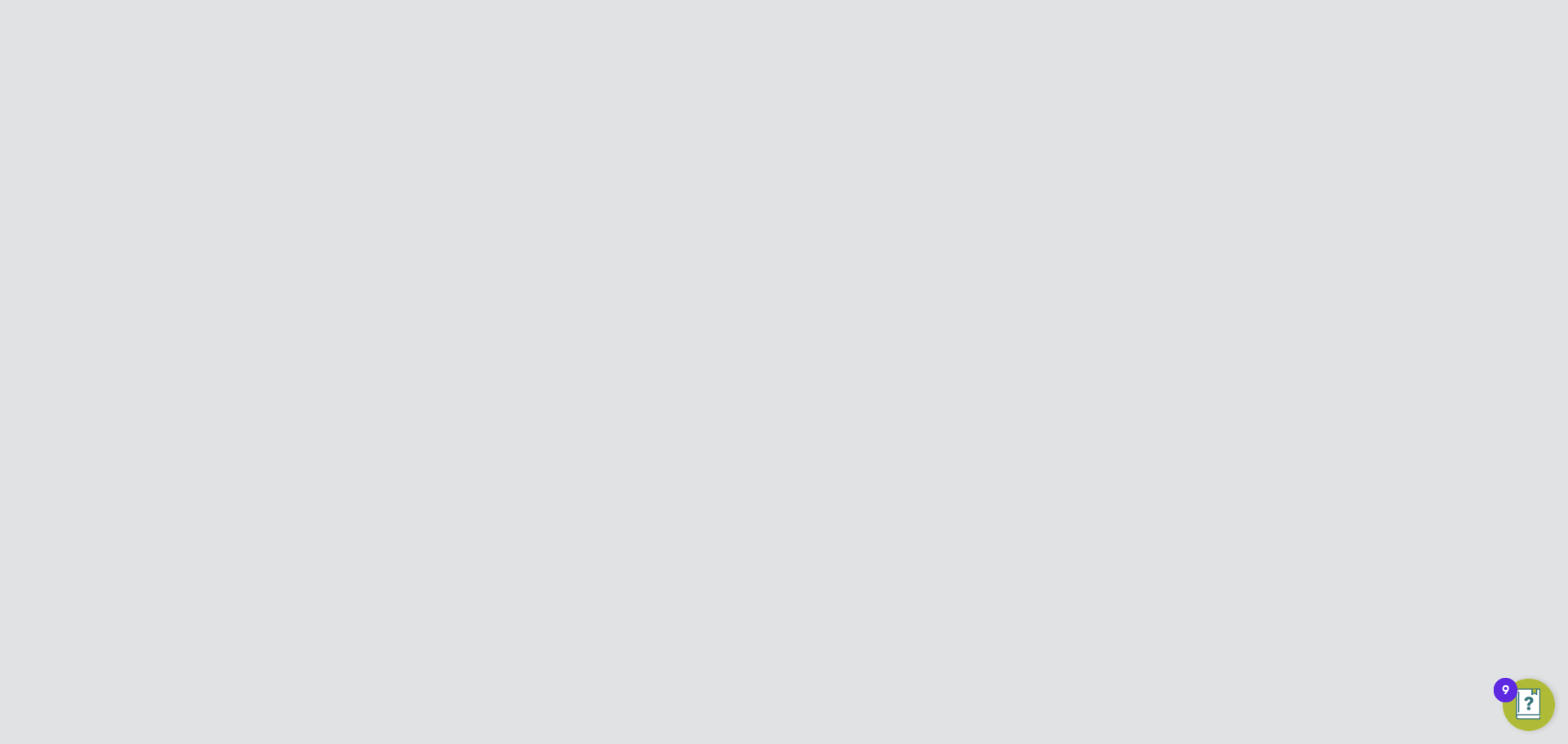
paste input "Senior Site Manager"
type input "Senior Site Manager"
click at [753, 378] on input at bounding box center [752, 385] width 202 height 30
paste input "[PERSON_NAME][EMAIL_ADDRESS][DOMAIN_NAME]"
type input "[PERSON_NAME][EMAIL_ADDRESS][DOMAIN_NAME]"
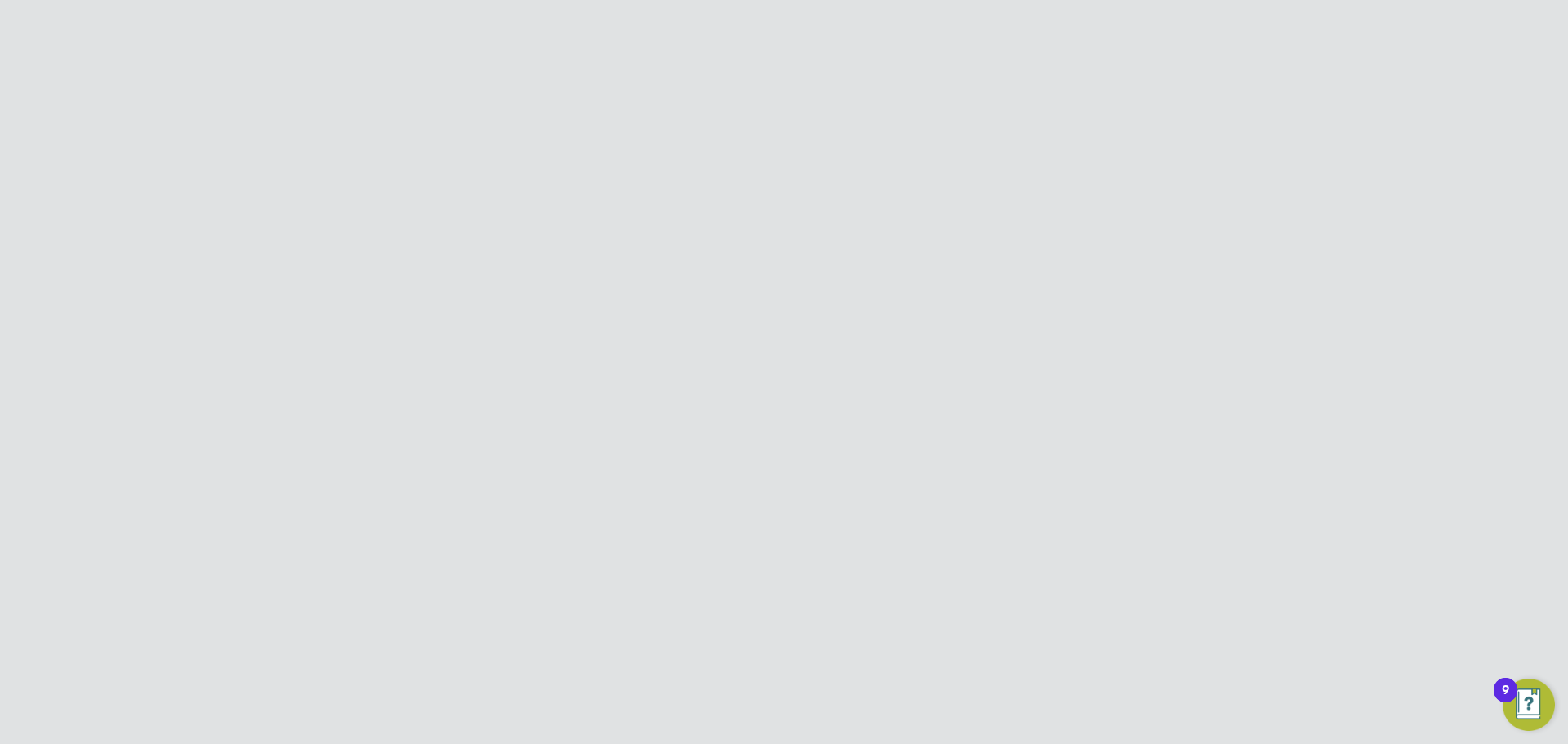
click at [568, 504] on ng-form "Personal Details First Name [PERSON_NAME] Name [PERSON_NAME] Job Title Senior S…" at bounding box center [783, 640] width 536 height 889
click at [735, 474] on li "Hiring Manager" at bounding box center [783, 484] width 536 height 34
click at [869, 667] on button "Create and Invite" at bounding box center [848, 664] width 116 height 26
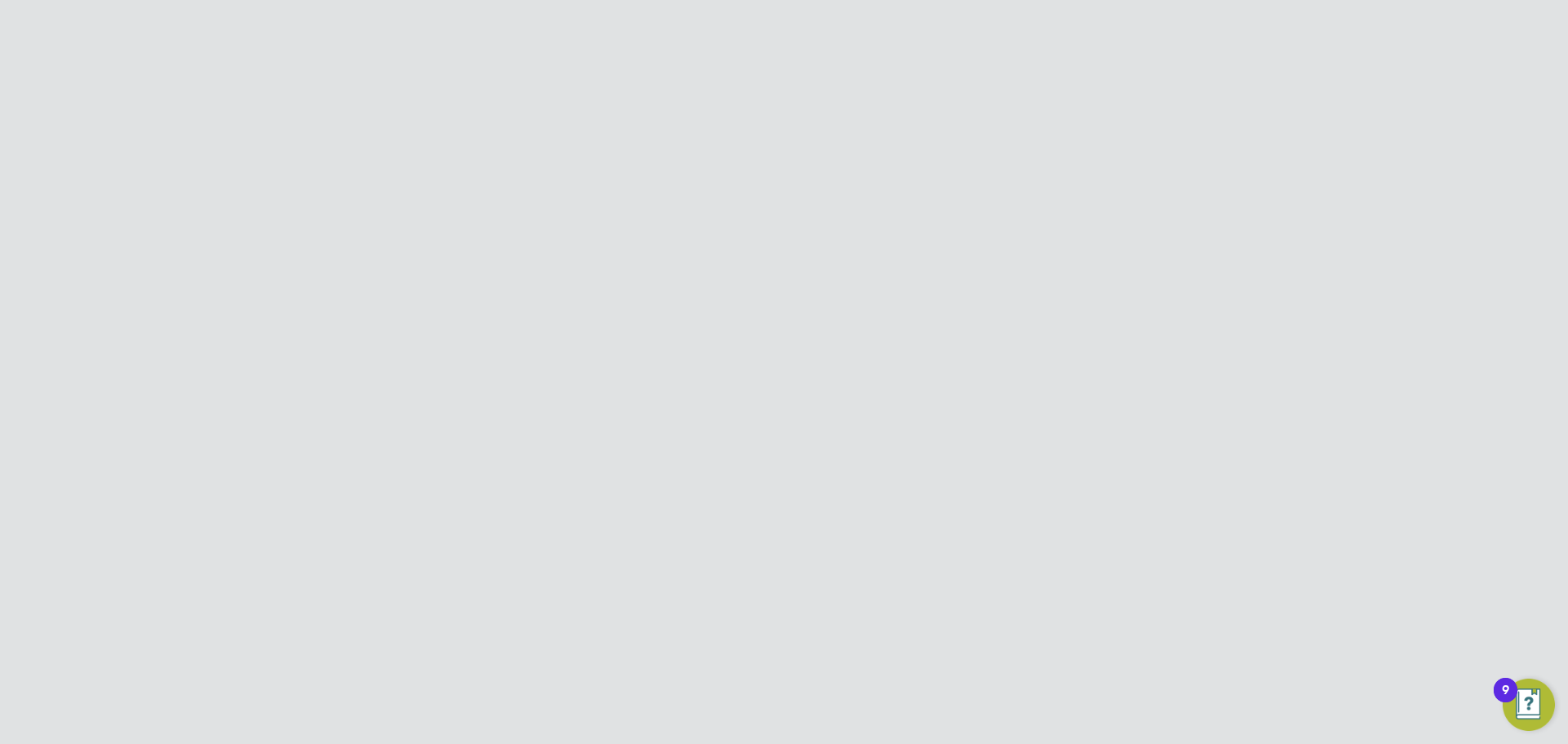
click at [830, 441] on button "Create and invite" at bounding box center [822, 435] width 119 height 26
click at [800, 214] on div "Team Member Created Welcome email sent to [PERSON_NAME][EMAIL_ADDRESS][DOMAIN_N…" at bounding box center [784, 372] width 1568 height 744
click at [1053, 151] on div "Team Members New Team Member" at bounding box center [784, 148] width 719 height 49
click at [1057, 136] on button "New Team Member" at bounding box center [1079, 137] width 129 height 26
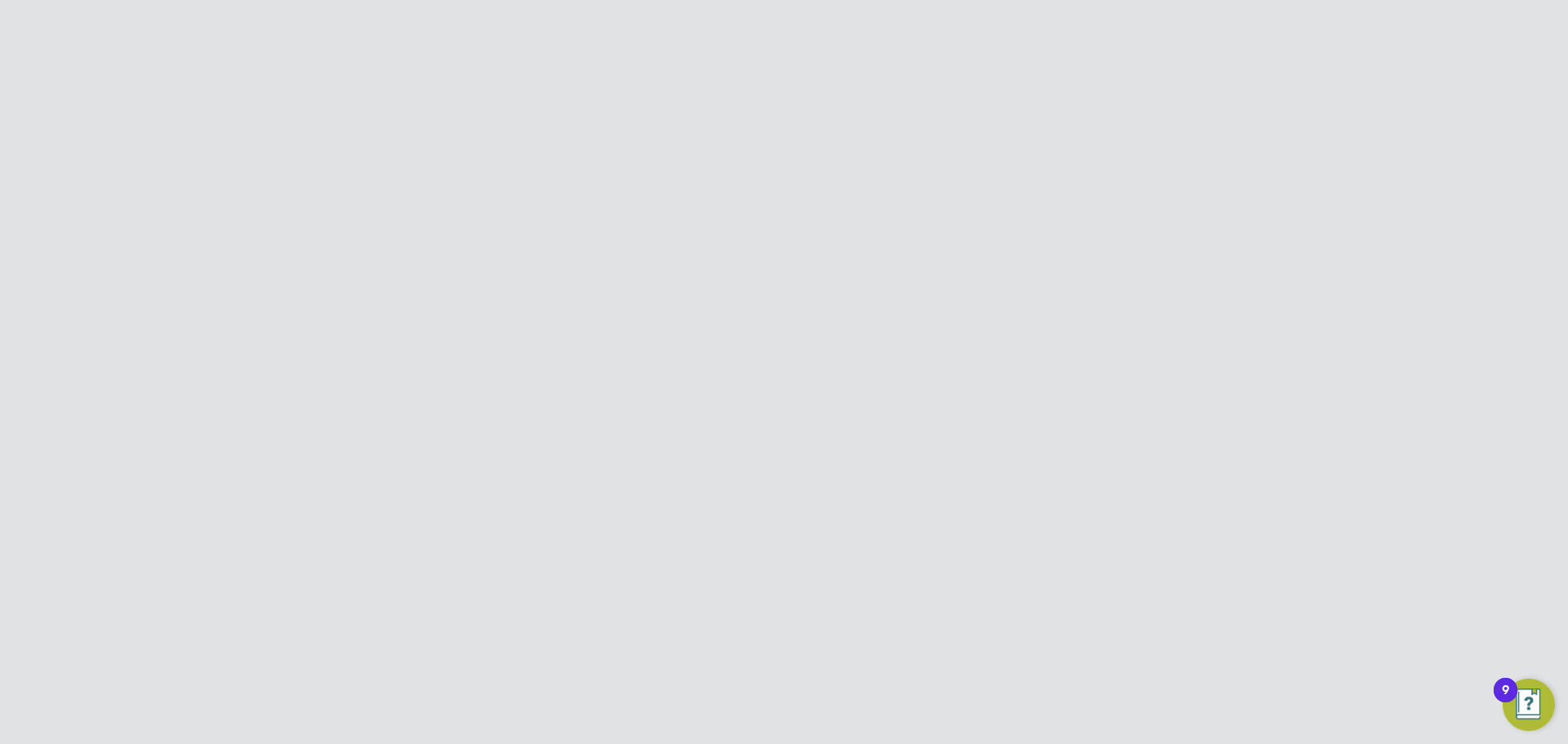
click at [702, 245] on input at bounding box center [752, 248] width 202 height 30
paste input "[PERSON_NAME]"
type input "[PERSON_NAME]"
drag, startPoint x: 581, startPoint y: 273, endPoint x: 676, endPoint y: 299, distance: 98.5
click at [581, 273] on li "First Name [PERSON_NAME]" at bounding box center [783, 256] width 536 height 46
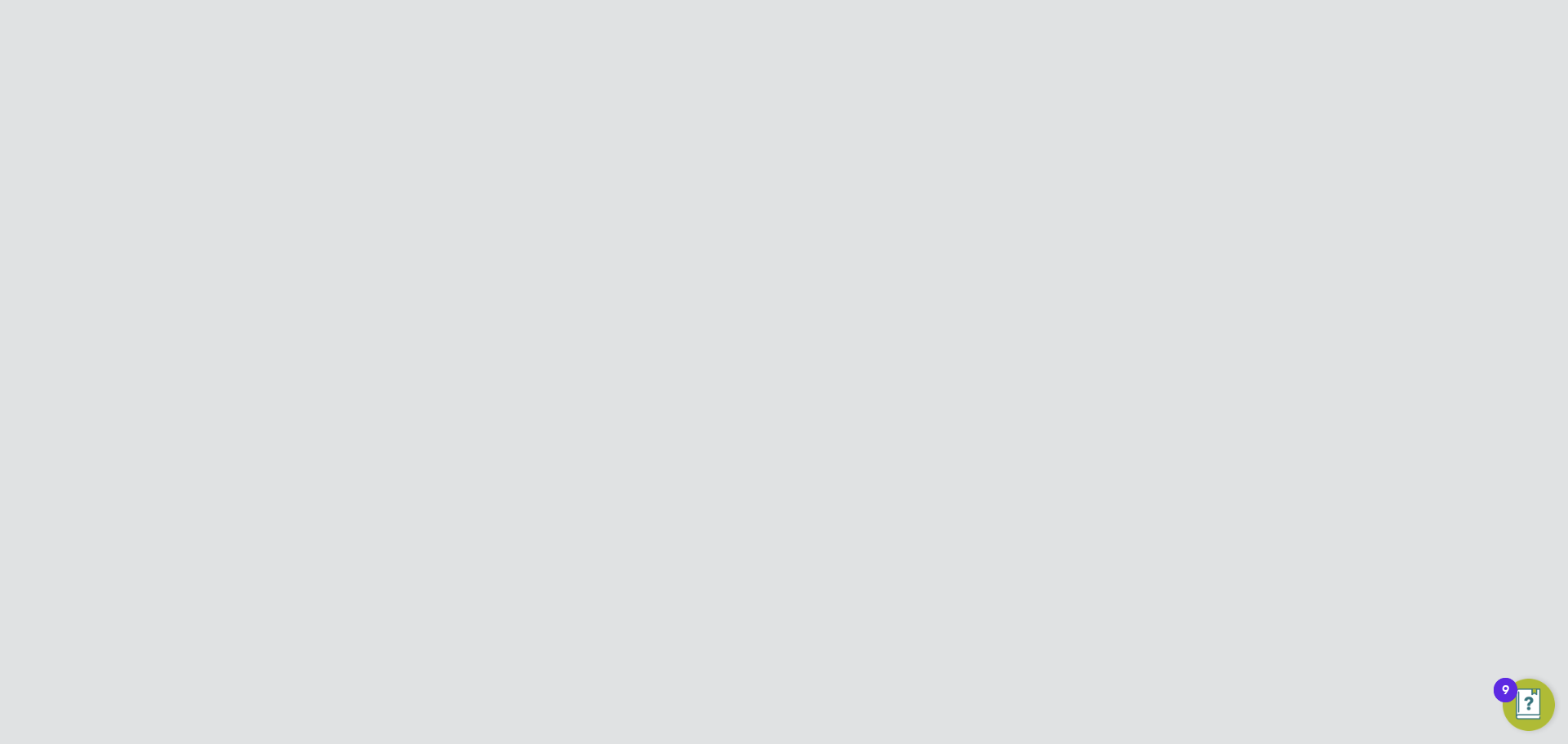
click at [715, 282] on input at bounding box center [752, 293] width 202 height 30
paste input "[PERSON_NAME]"
type input "[PERSON_NAME]"
click at [605, 344] on label "Job Title" at bounding box center [577, 337] width 123 height 17
click at [715, 339] on input at bounding box center [752, 339] width 202 height 30
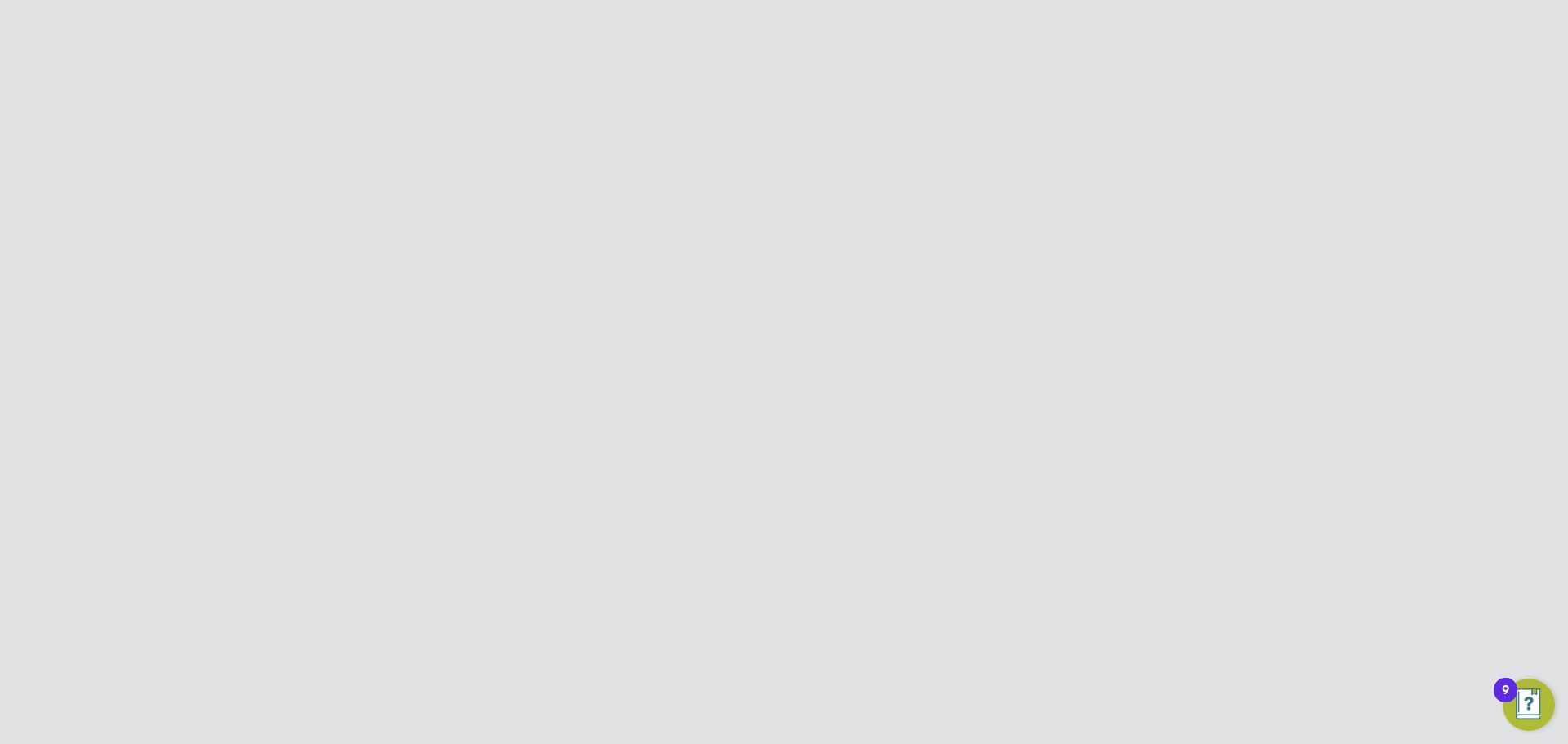
paste input "Site Manager"
type input "Site Manager"
click at [715, 377] on input at bounding box center [752, 385] width 202 height 30
paste input "[PERSON_NAME][EMAIL_ADDRESS][PERSON_NAME][DOMAIN_NAME]"
type input "[PERSON_NAME][EMAIL_ADDRESS][PERSON_NAME][DOMAIN_NAME]"
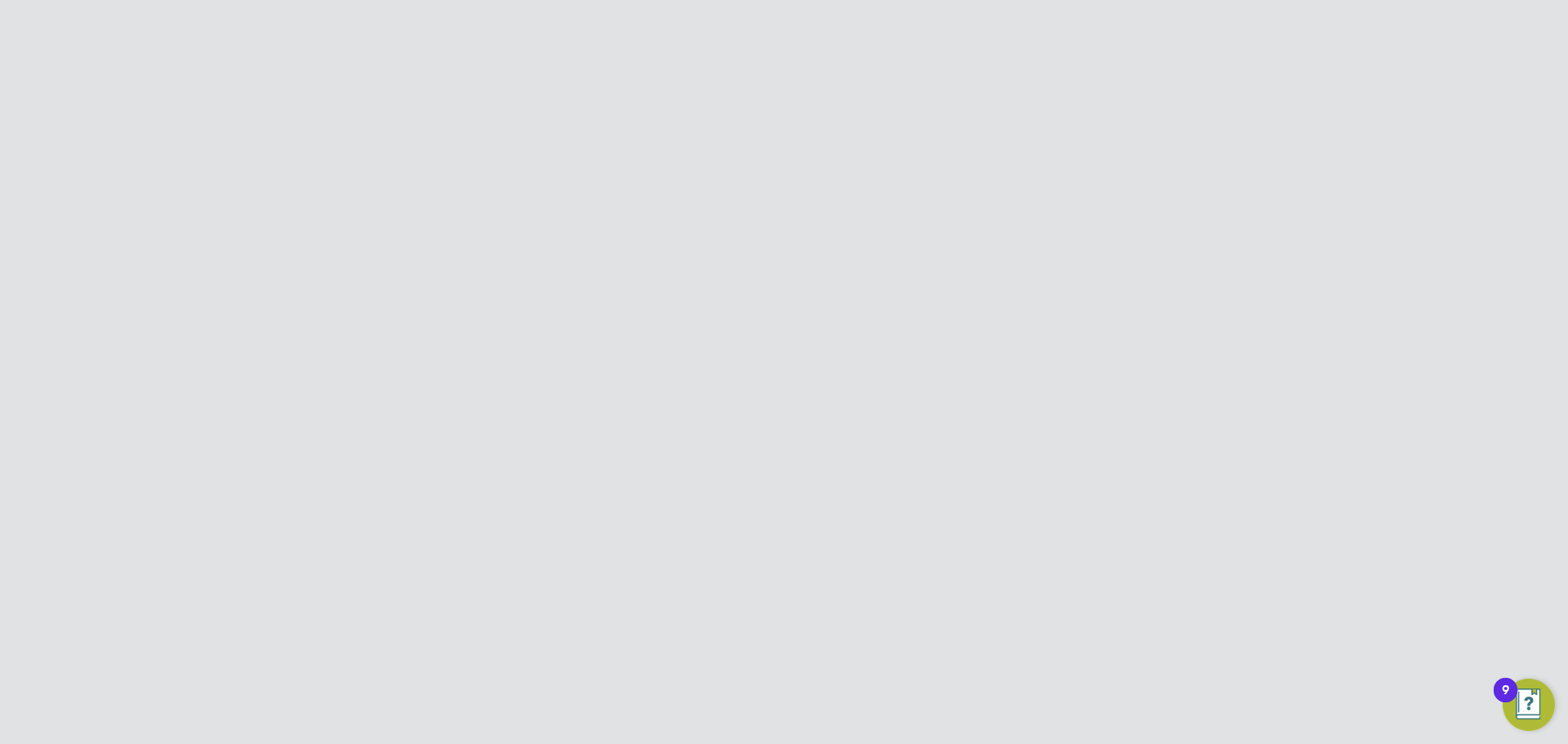
click at [1019, 326] on li "Job Title Site Manager" at bounding box center [783, 347] width 536 height 46
click at [673, 391] on li "Hiring Manager" at bounding box center [783, 402] width 536 height 34
click at [875, 581] on button "Create and Invite" at bounding box center [848, 583] width 116 height 26
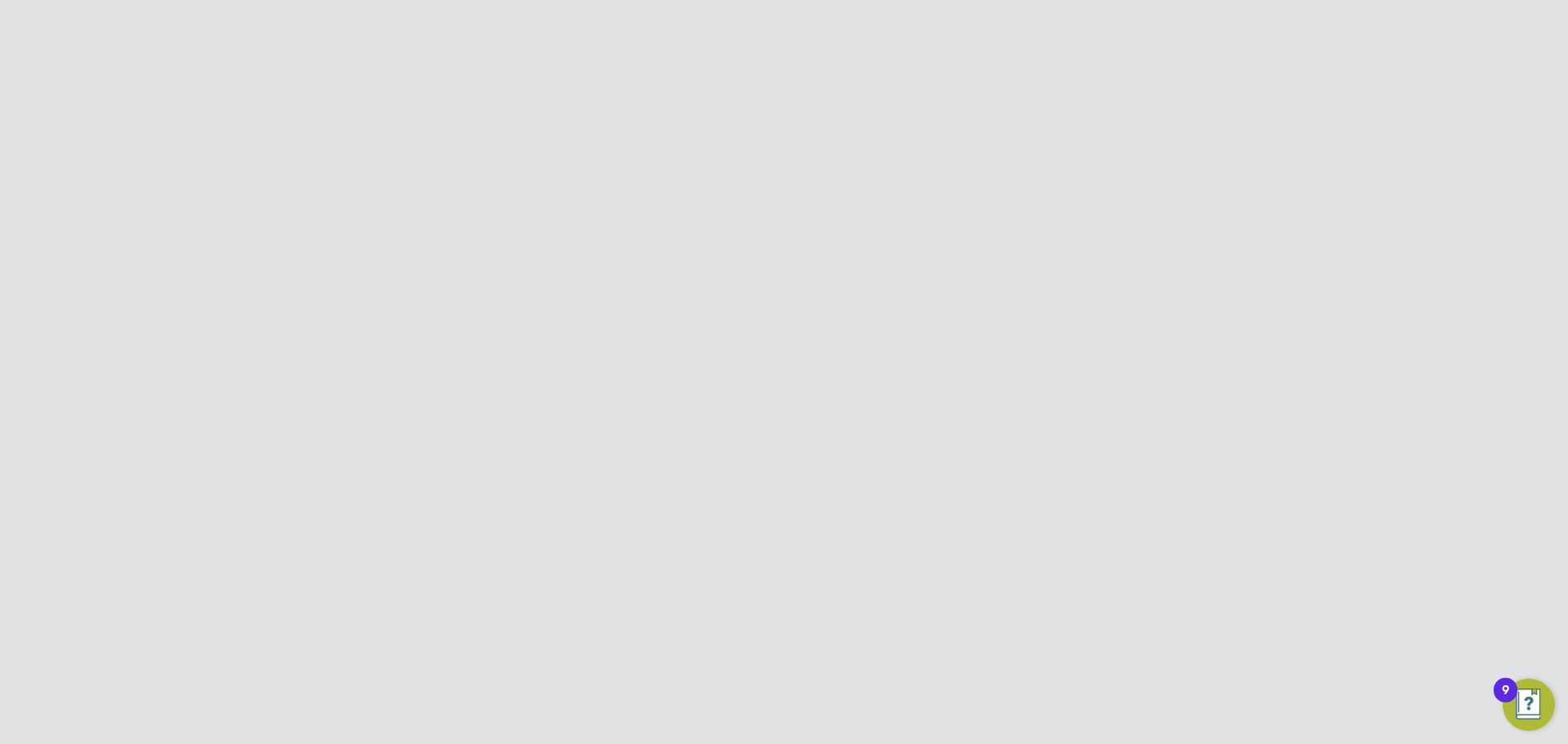
click at [833, 439] on button "Create and invite" at bounding box center [822, 452] width 119 height 26
click at [946, 496] on div "Error while Creating Team Member The email [PERSON_NAME][EMAIL_ADDRESS][PERSON_…" at bounding box center [784, 372] width 1568 height 744
click at [1061, 139] on div at bounding box center [1059, 133] width 30 height 30
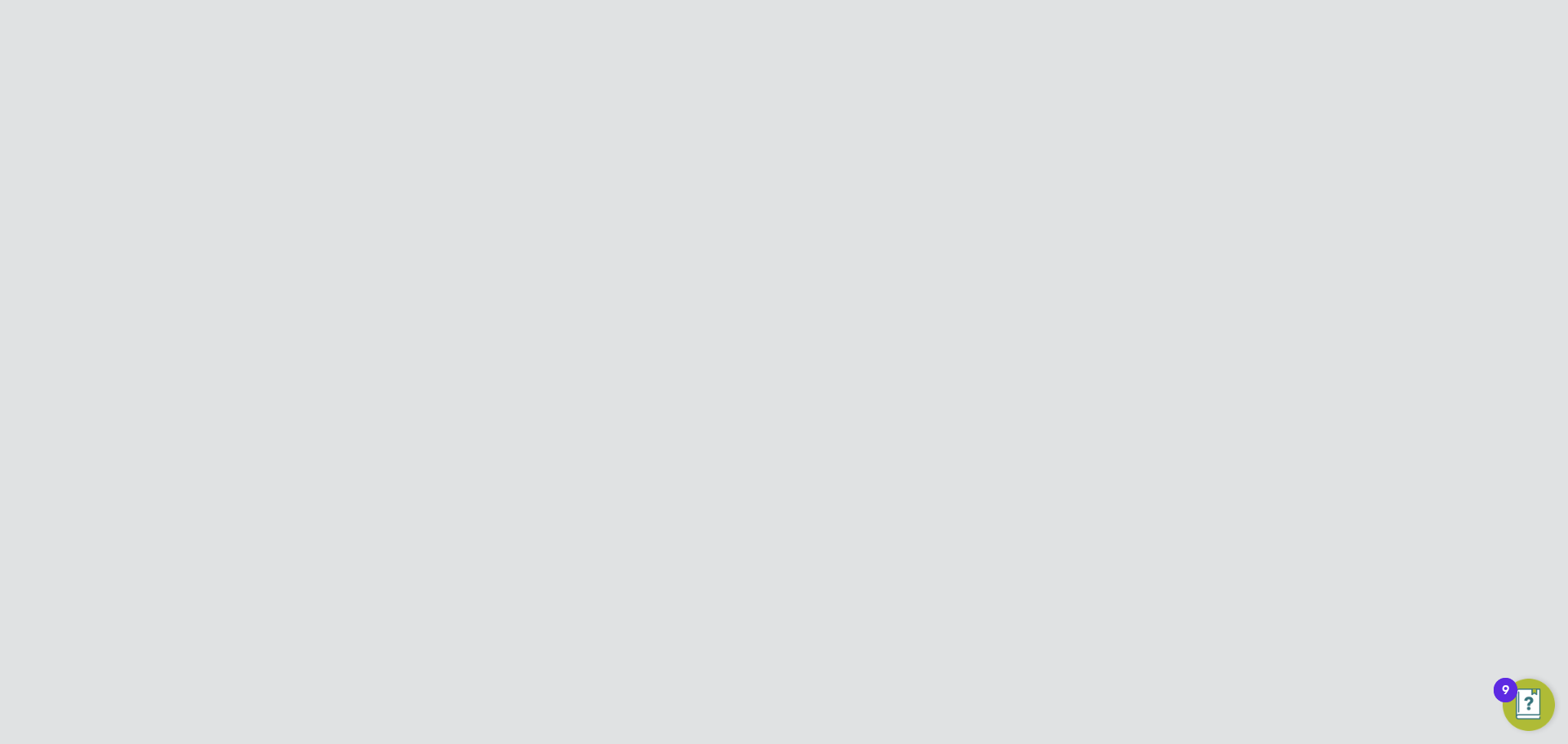
click at [755, 206] on input at bounding box center [827, 205] width 239 height 32
type input "[PERSON_NAME]"
click at [1116, 356] on icon at bounding box center [1108, 358] width 17 height 20
click at [1108, 352] on icon at bounding box center [1108, 358] width 17 height 20
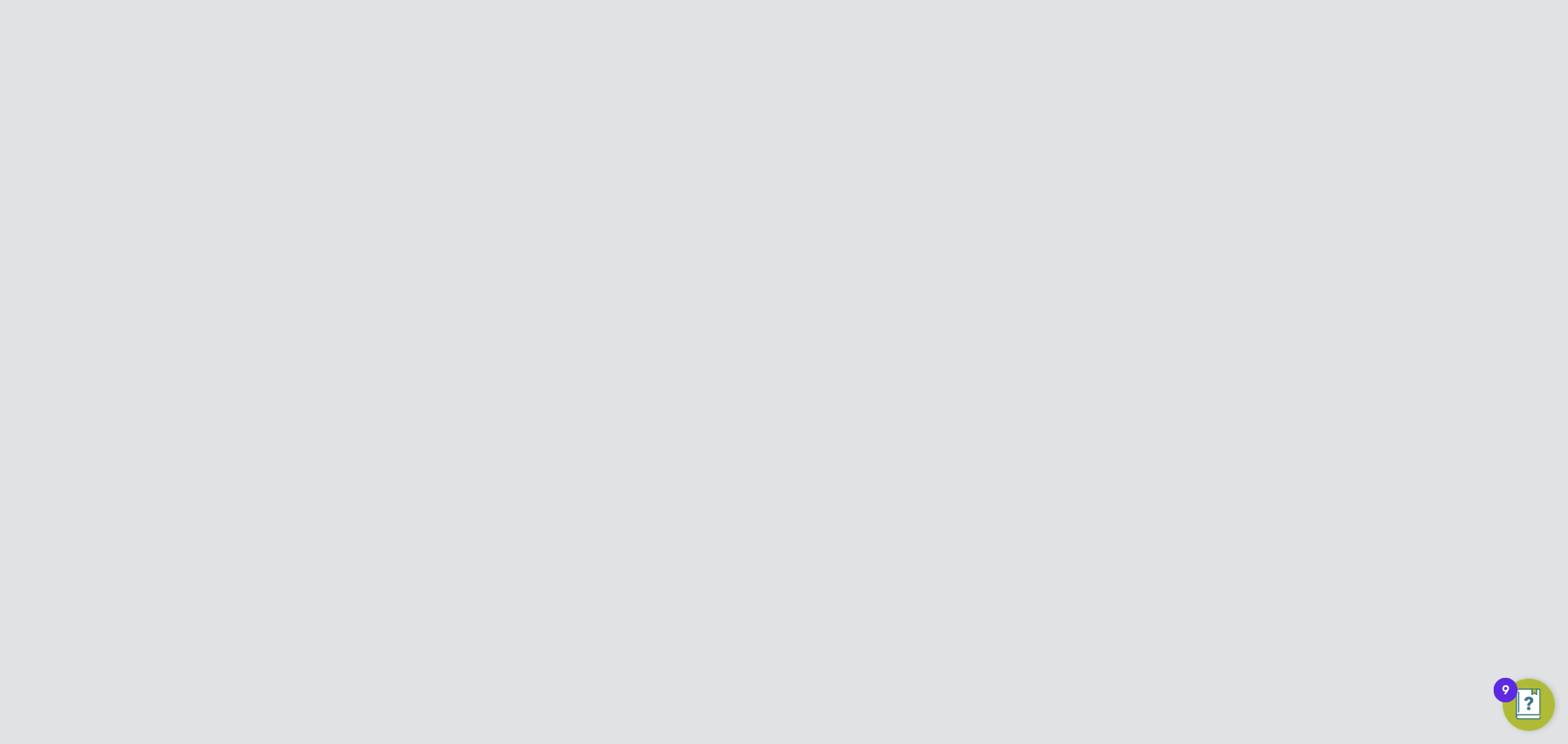
click at [961, 414] on li "Invite User" at bounding box center [1017, 418] width 197 height 23
click at [844, 431] on button "Invite" at bounding box center [837, 444] width 54 height 26
click at [797, 34] on input "Vistry Group Plc" at bounding box center [812, 26] width 278 height 39
click at [771, 110] on span "Net Temps Limited" at bounding box center [742, 106] width 113 height 20
type input "Net Temps Limited"
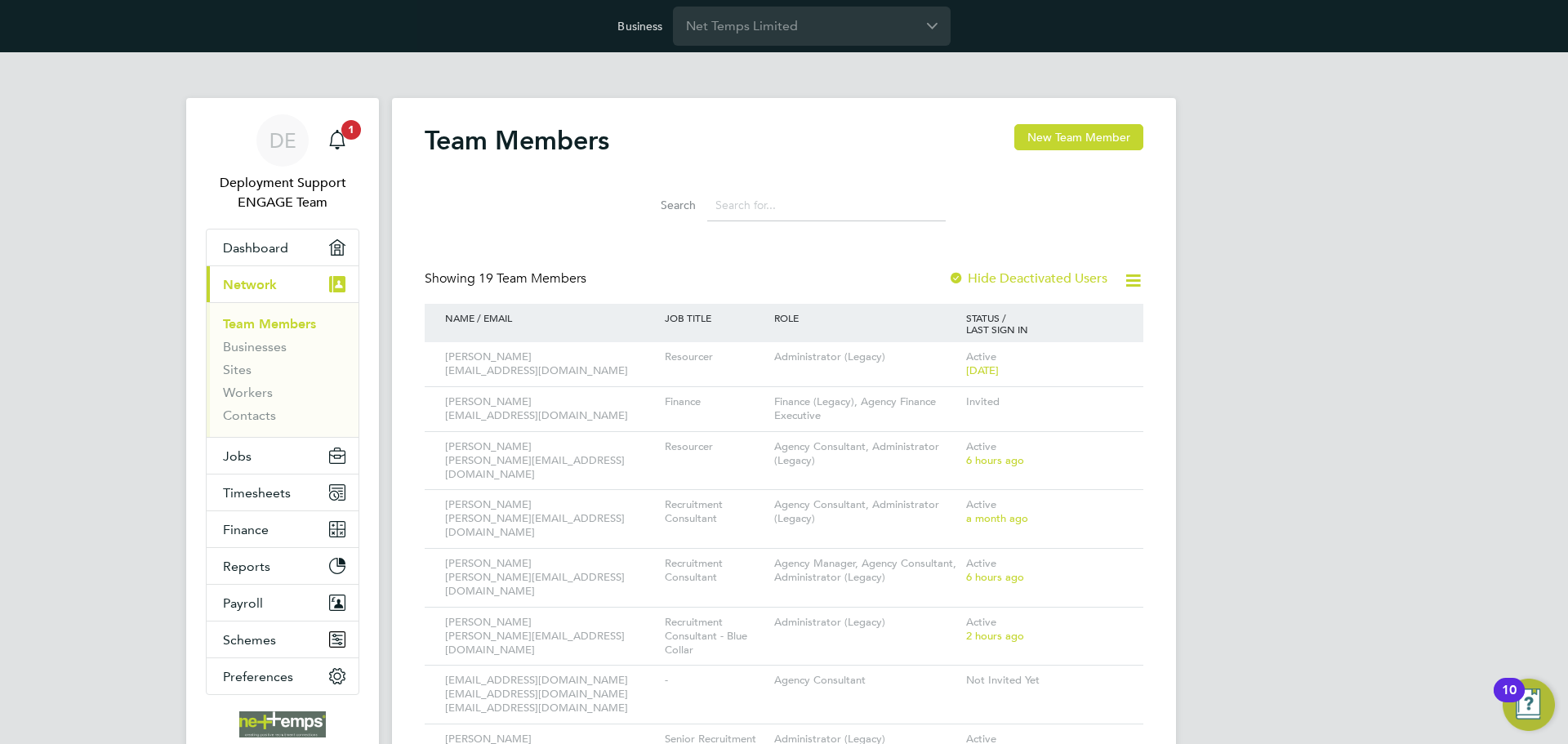
click at [779, 217] on input at bounding box center [827, 205] width 239 height 32
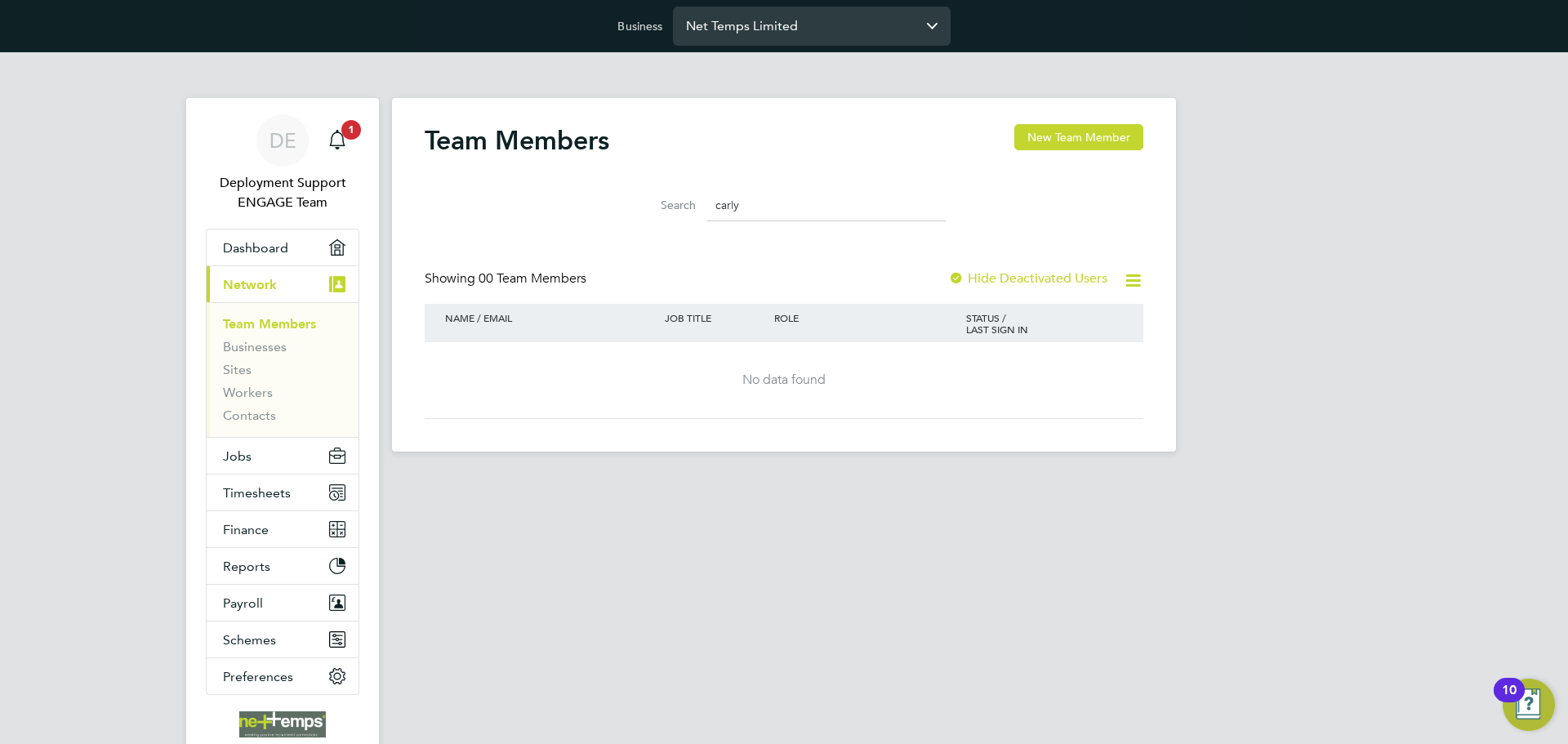
type input "carly"
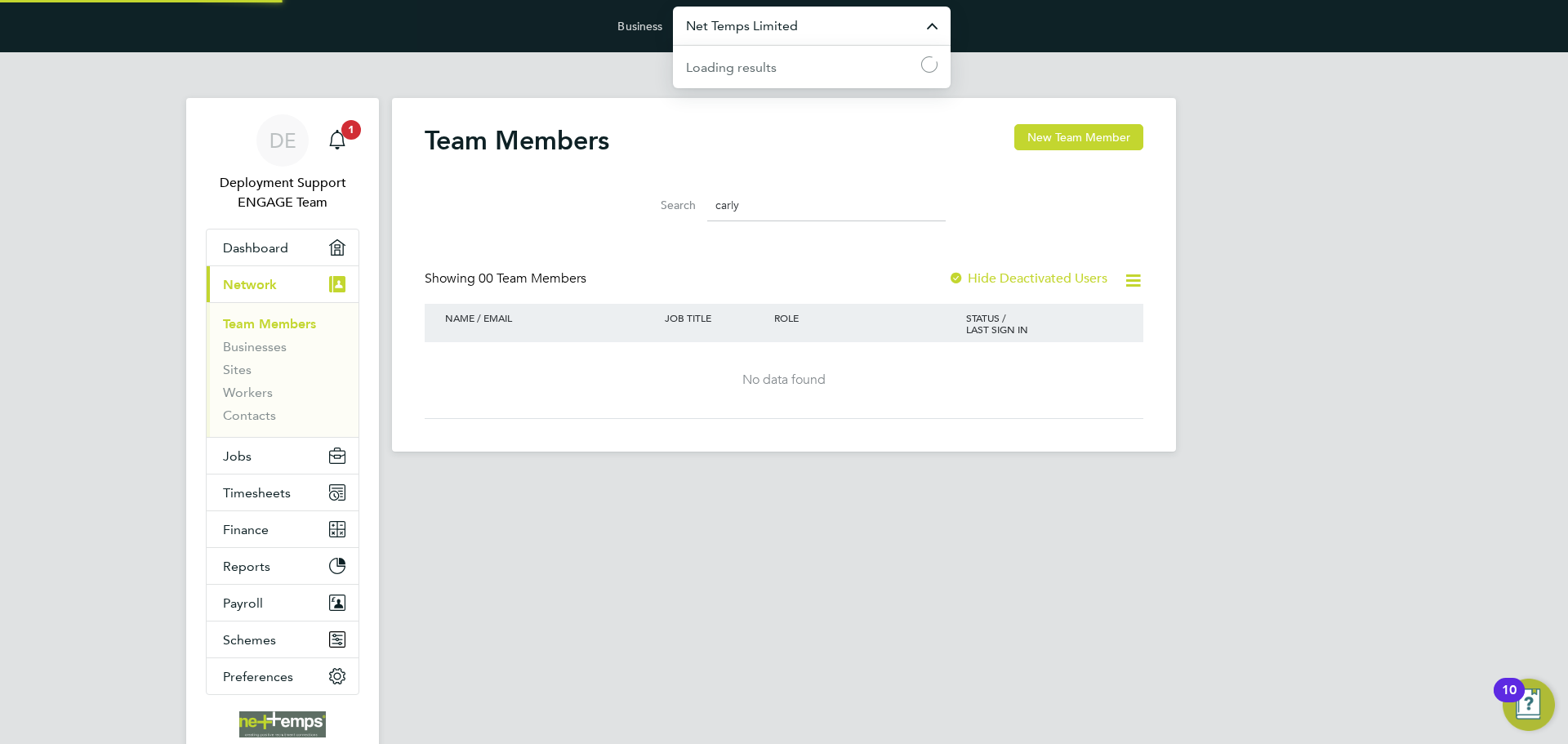
click at [768, 28] on input "Net Temps Limited" at bounding box center [812, 26] width 278 height 39
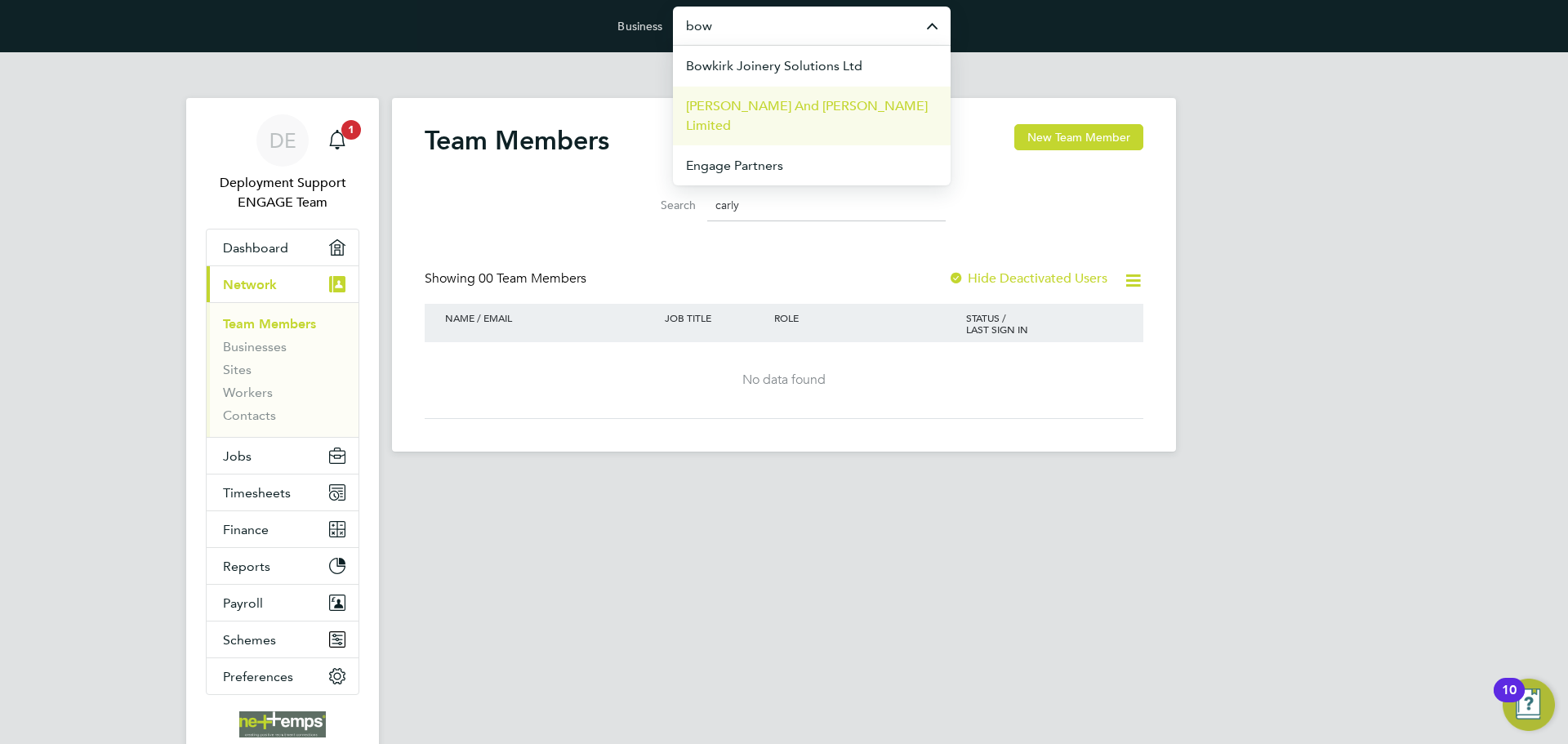
click at [840, 112] on span "Bowmer And Kirkland Limited" at bounding box center [812, 116] width 251 height 40
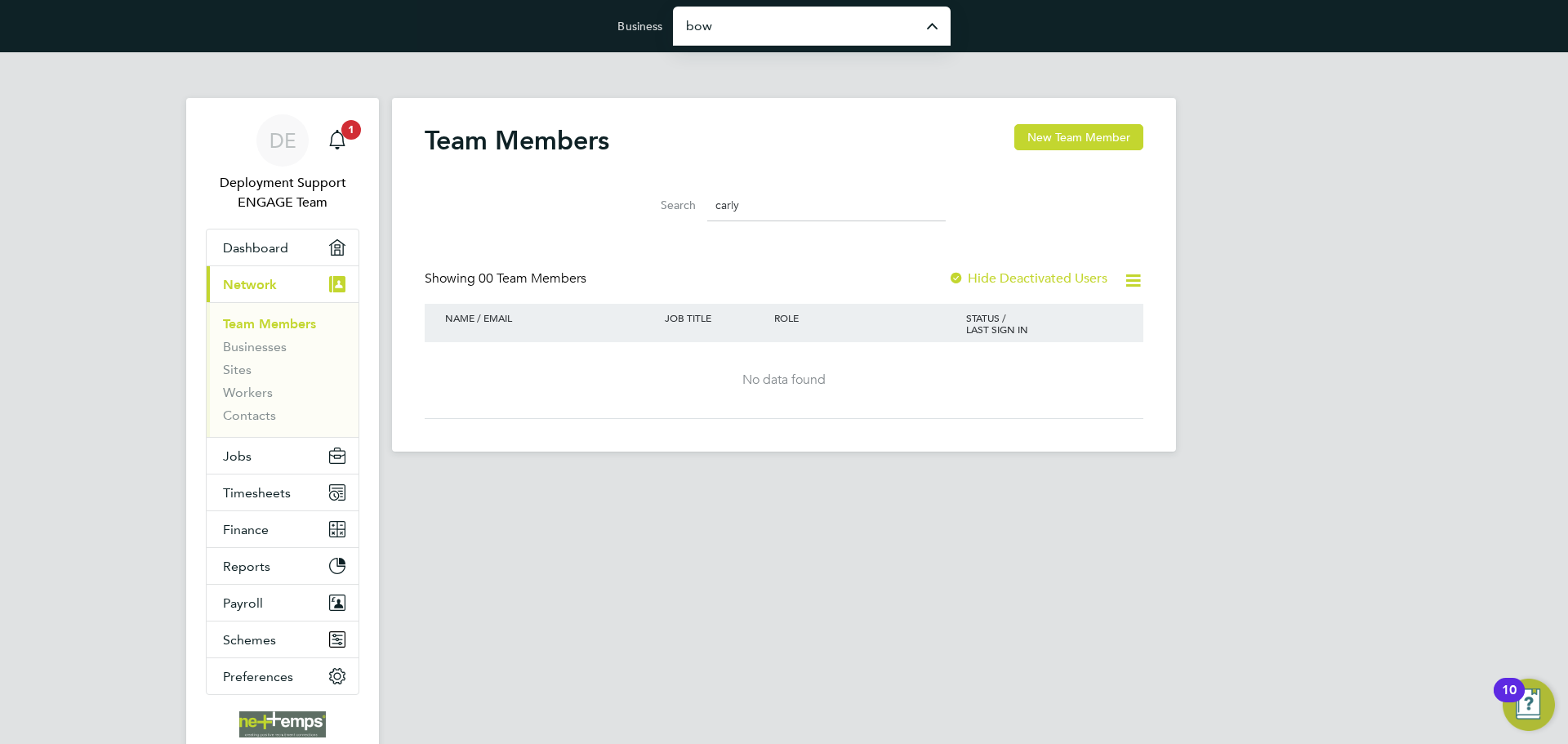
type input "Bowmer And Kirkland Limited"
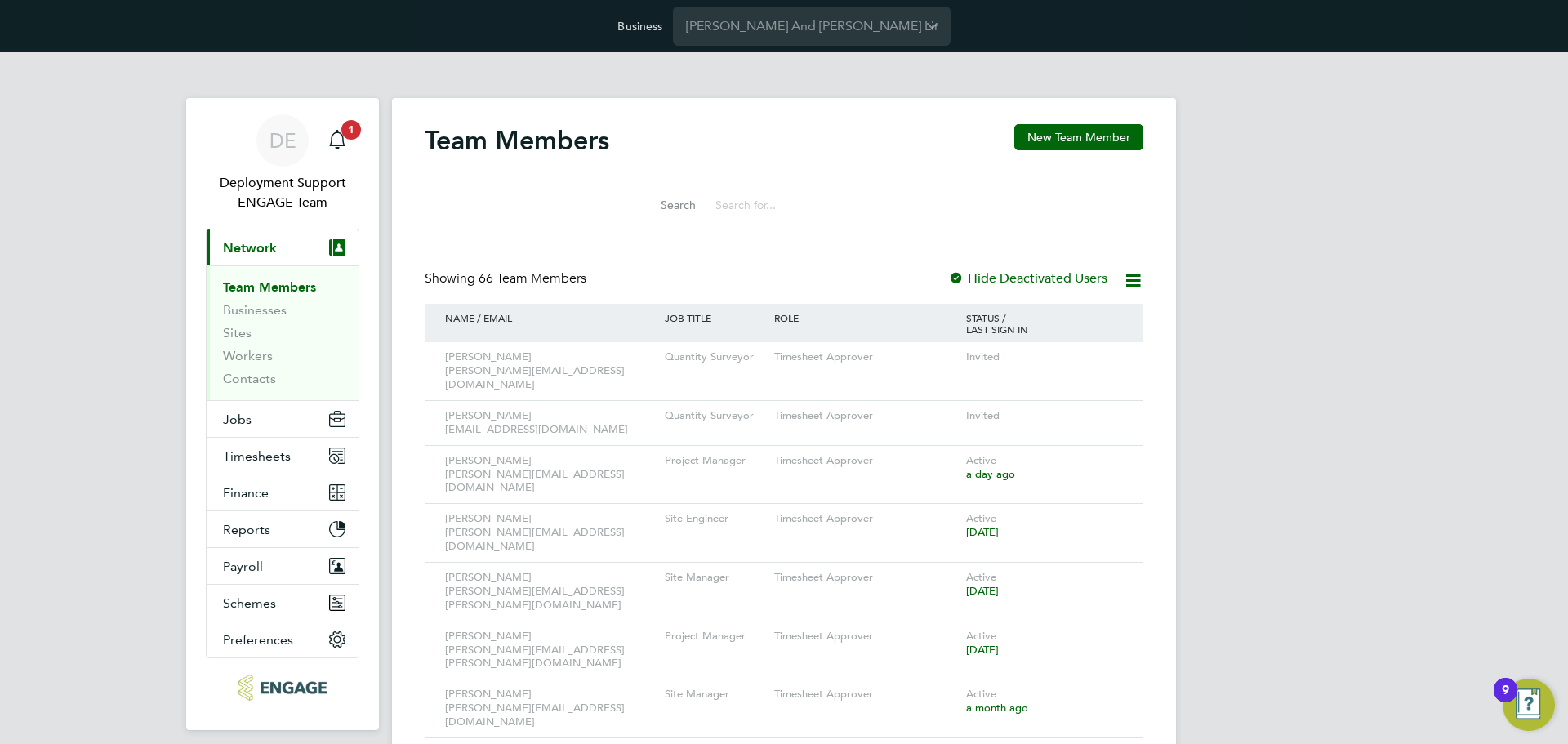
click at [805, 199] on input at bounding box center [827, 205] width 239 height 32
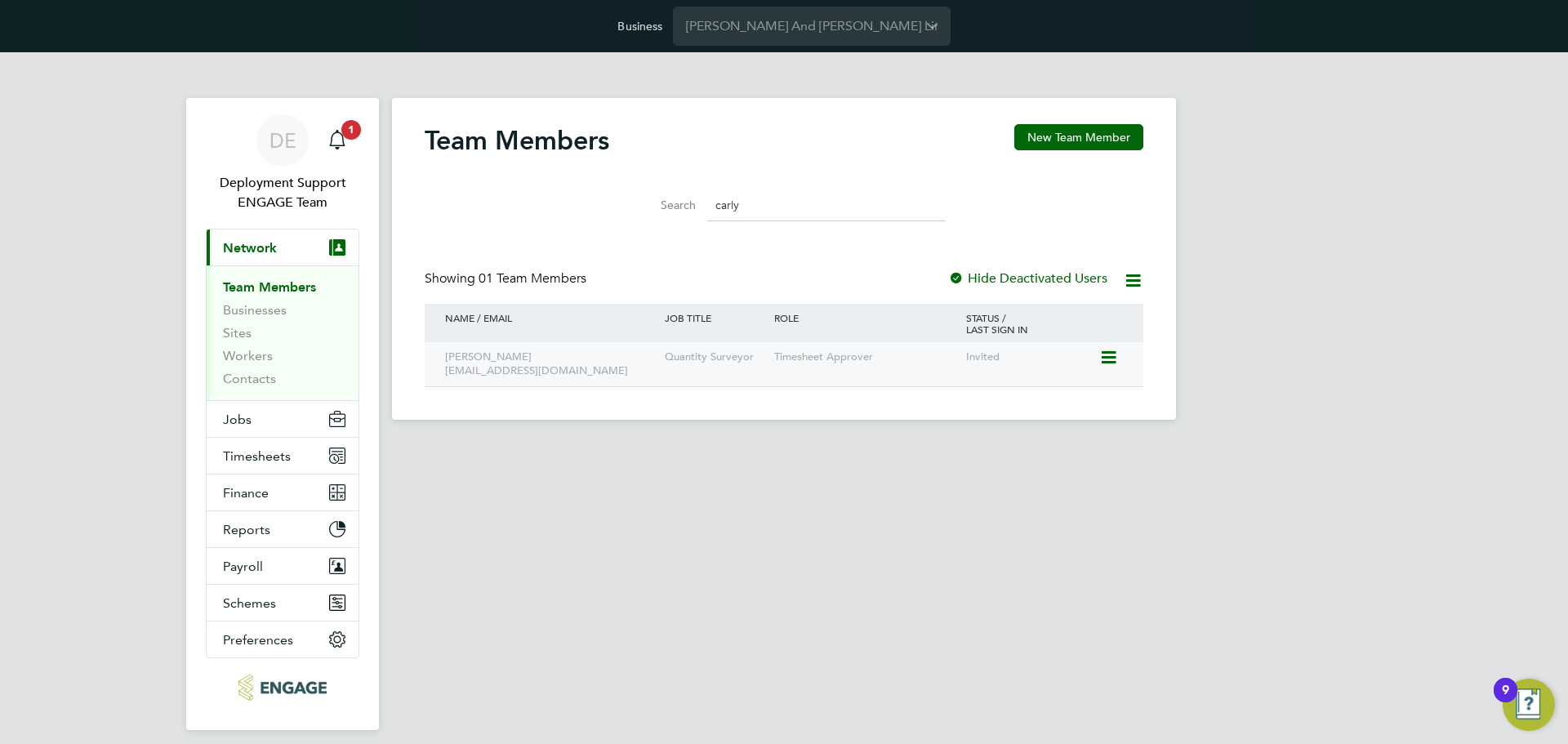
type input "carly"
click at [1107, 355] on icon at bounding box center [1108, 358] width 17 height 20
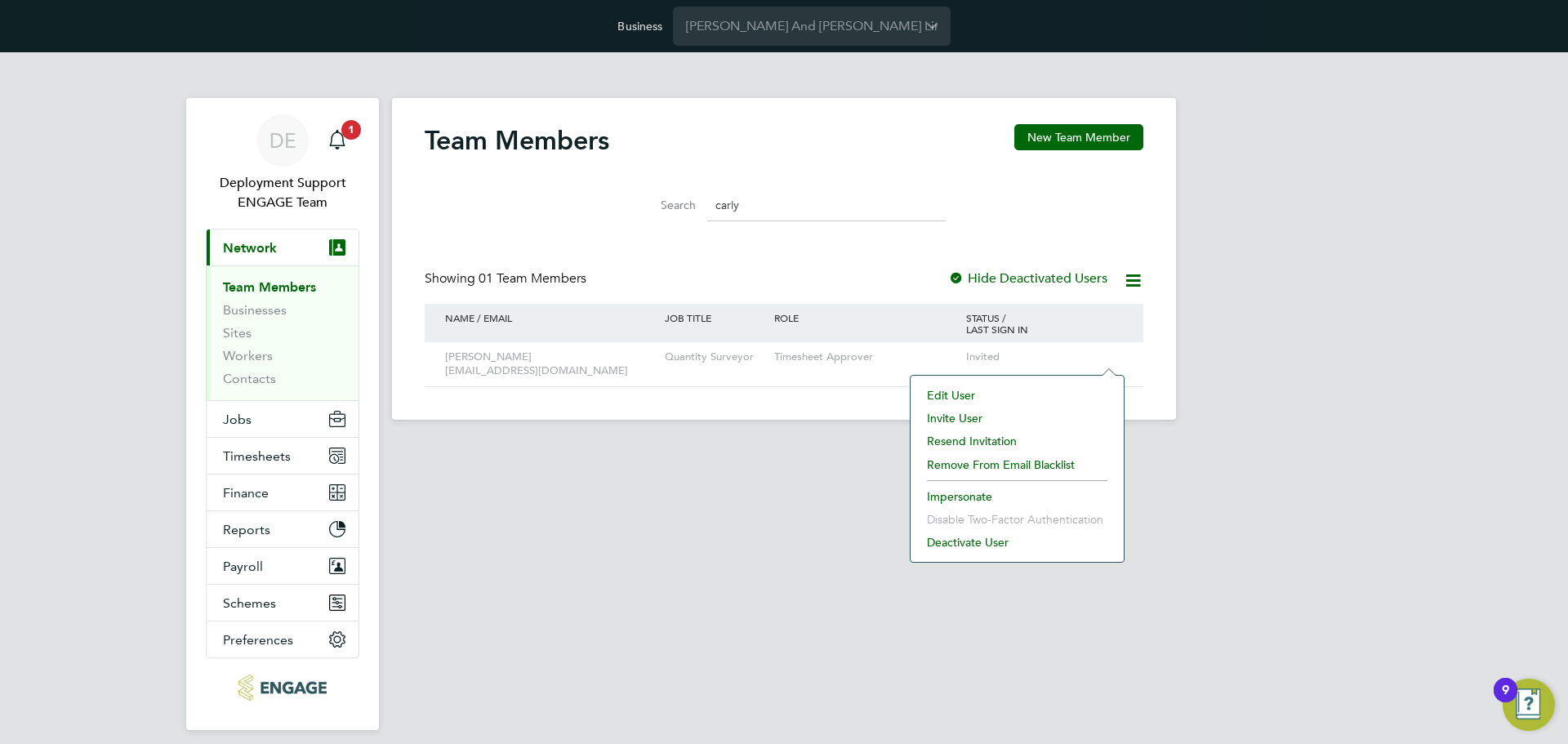
click at [973, 395] on li "Edit User" at bounding box center [1017, 395] width 197 height 23
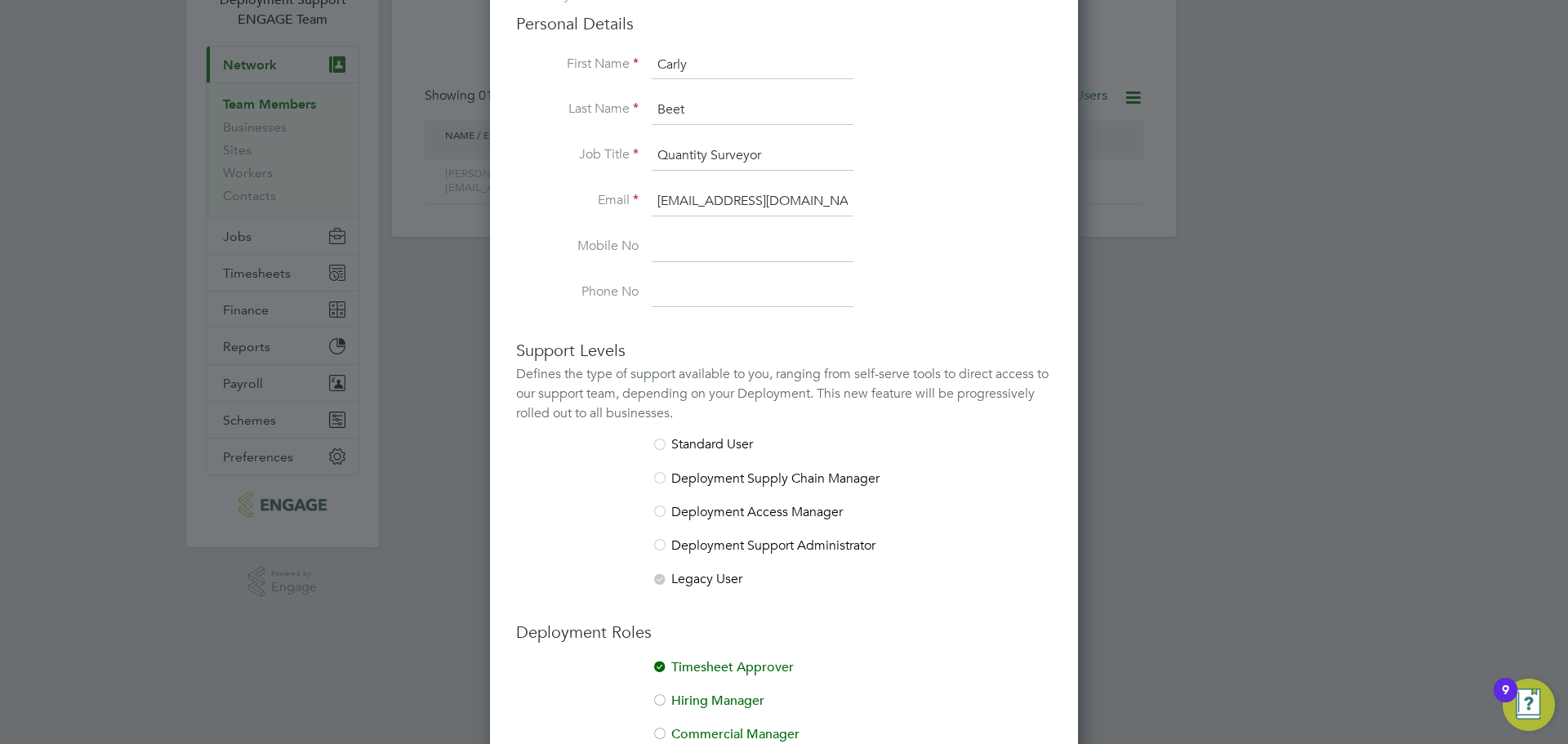
scroll to position [375, 0]
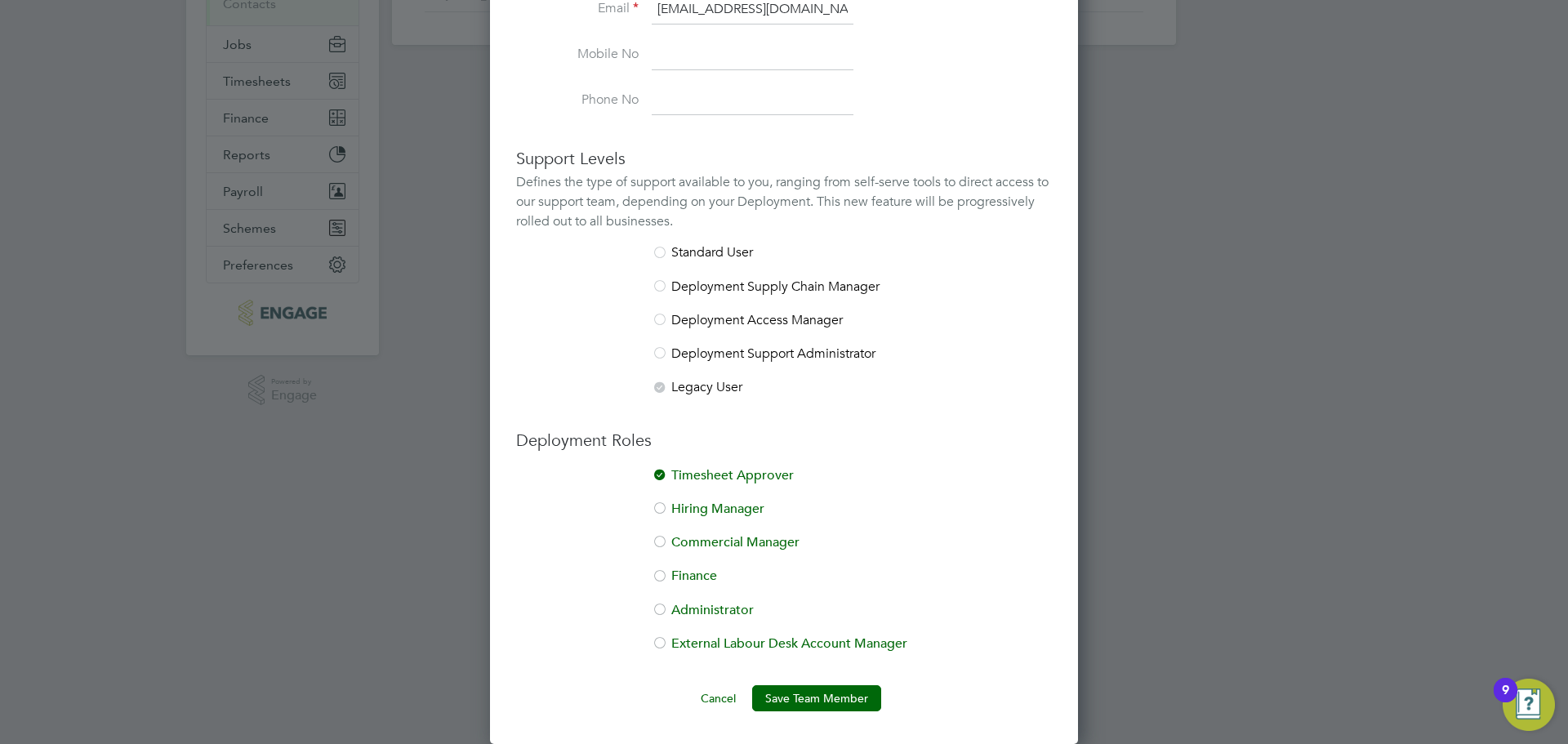
click at [782, 545] on li "Commercial Manager" at bounding box center [783, 551] width 536 height 34
click at [763, 553] on li "Commercial Manager" at bounding box center [783, 551] width 536 height 34
click at [718, 698] on button "Cancel" at bounding box center [719, 698] width 61 height 26
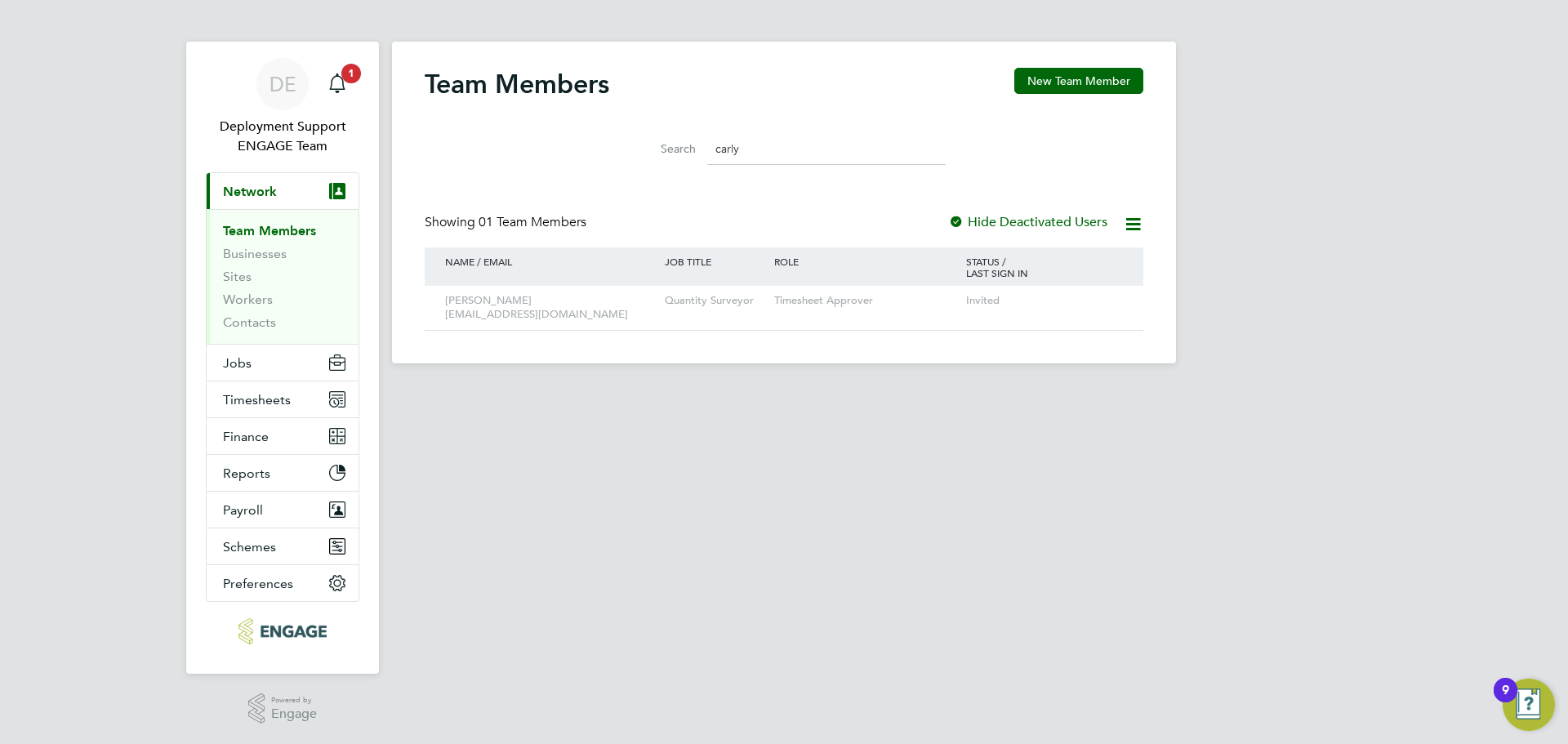
scroll to position [0, 0]
